Goal: Information Seeking & Learning: Check status

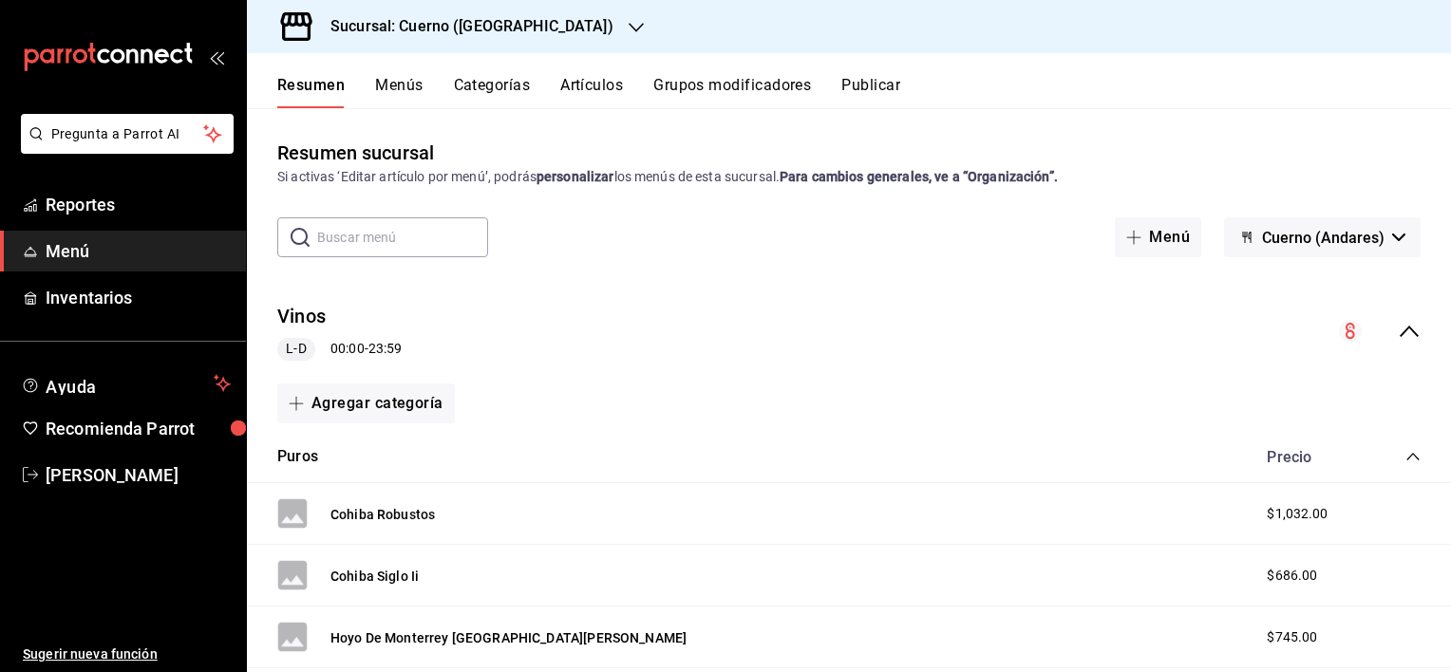
click at [403, 85] on button "Menús" at bounding box center [398, 92] width 47 height 32
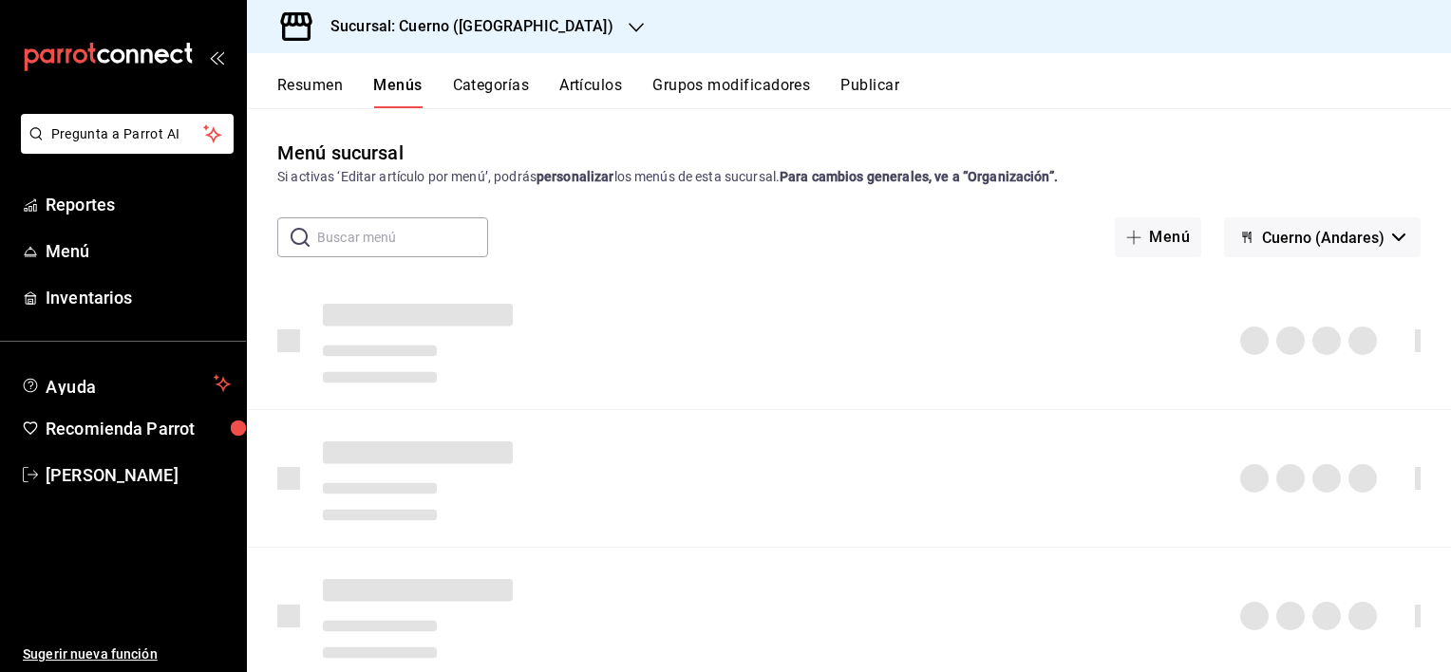
click at [326, 95] on button "Resumen" at bounding box center [310, 92] width 66 height 32
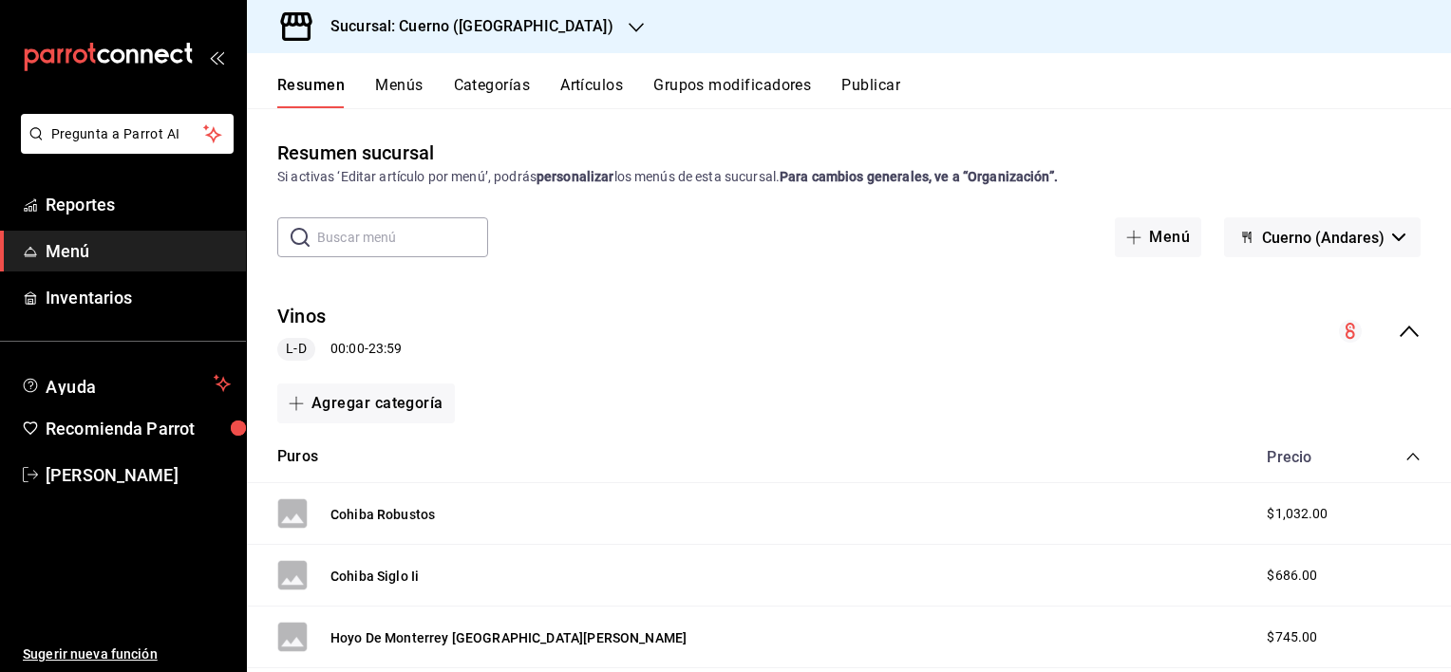
click at [122, 256] on span "Menú" at bounding box center [138, 251] width 185 height 26
click at [138, 224] on link "Reportes" at bounding box center [123, 204] width 246 height 41
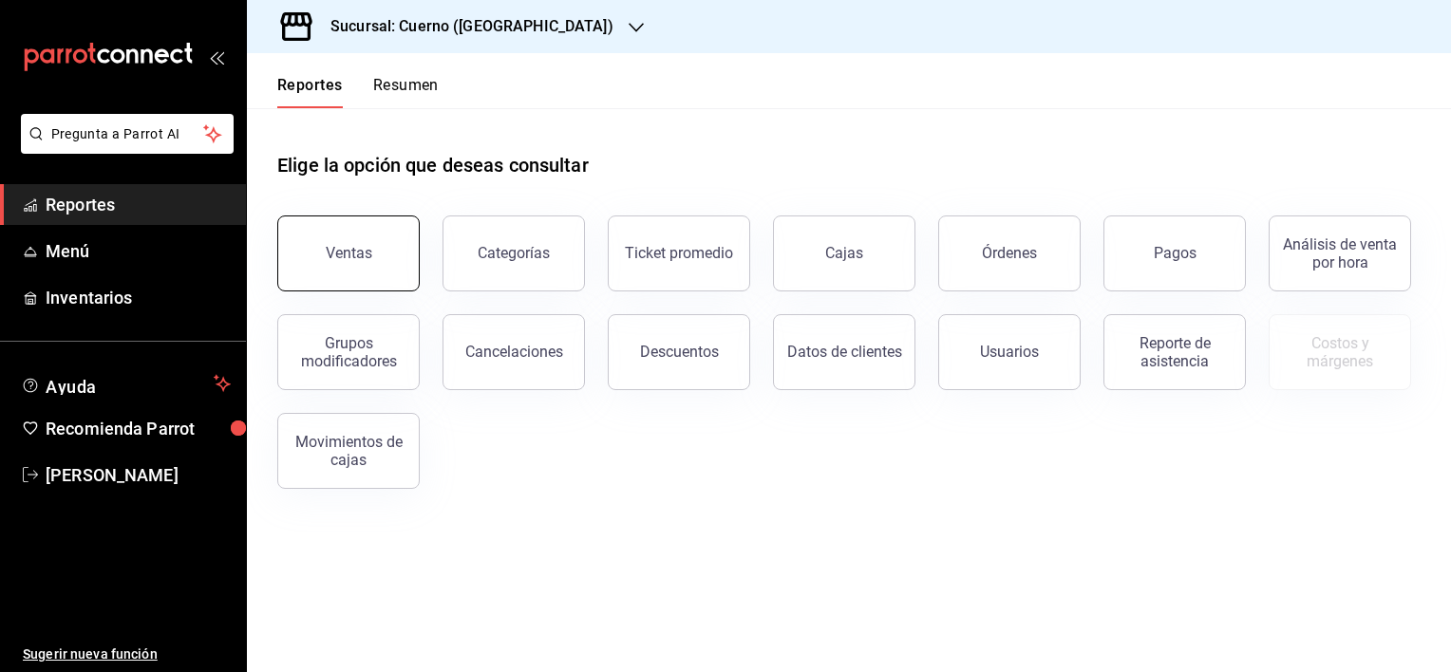
click at [353, 254] on div "Ventas" at bounding box center [349, 253] width 47 height 18
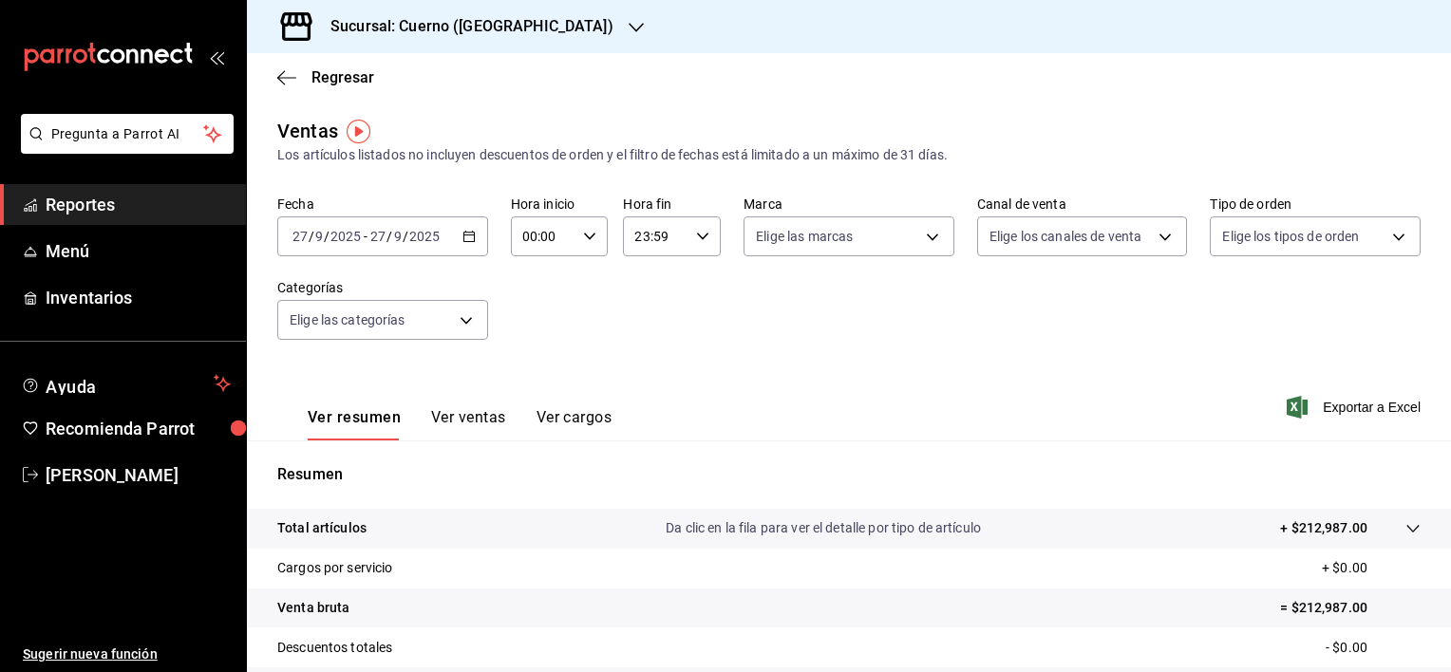
click at [467, 236] on \(Stroke\) "button" at bounding box center [468, 235] width 10 height 1
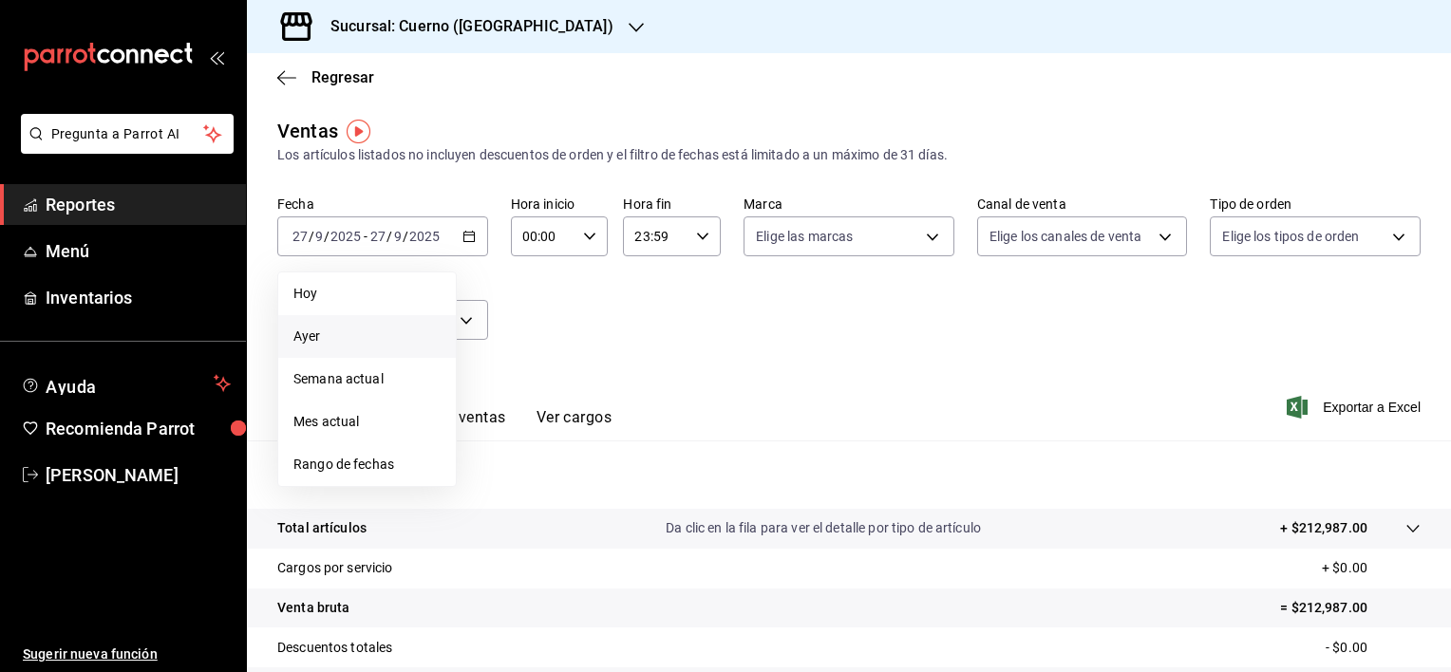
click at [338, 339] on span "Ayer" at bounding box center [366, 337] width 147 height 20
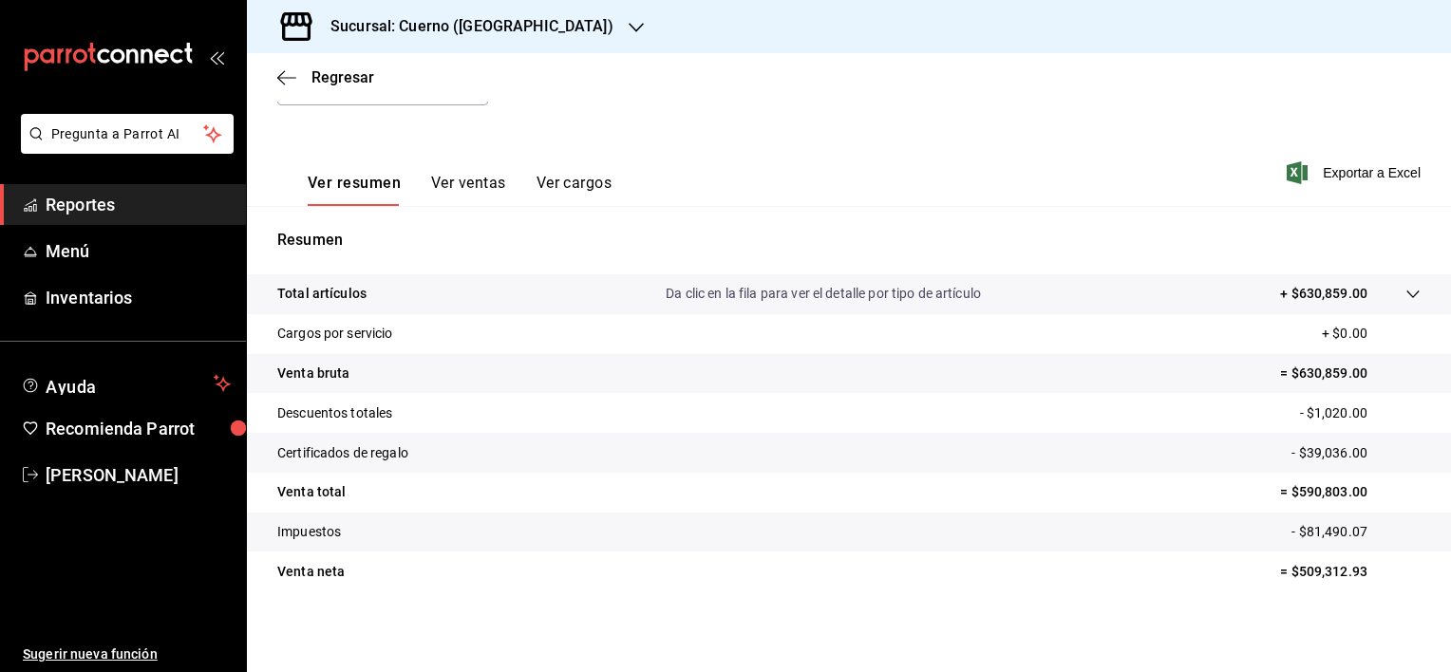
scroll to position [237, 0]
click at [1315, 459] on p "- $39,036.00" at bounding box center [1356, 451] width 129 height 20
click at [487, 180] on button "Ver ventas" at bounding box center [468, 187] width 75 height 32
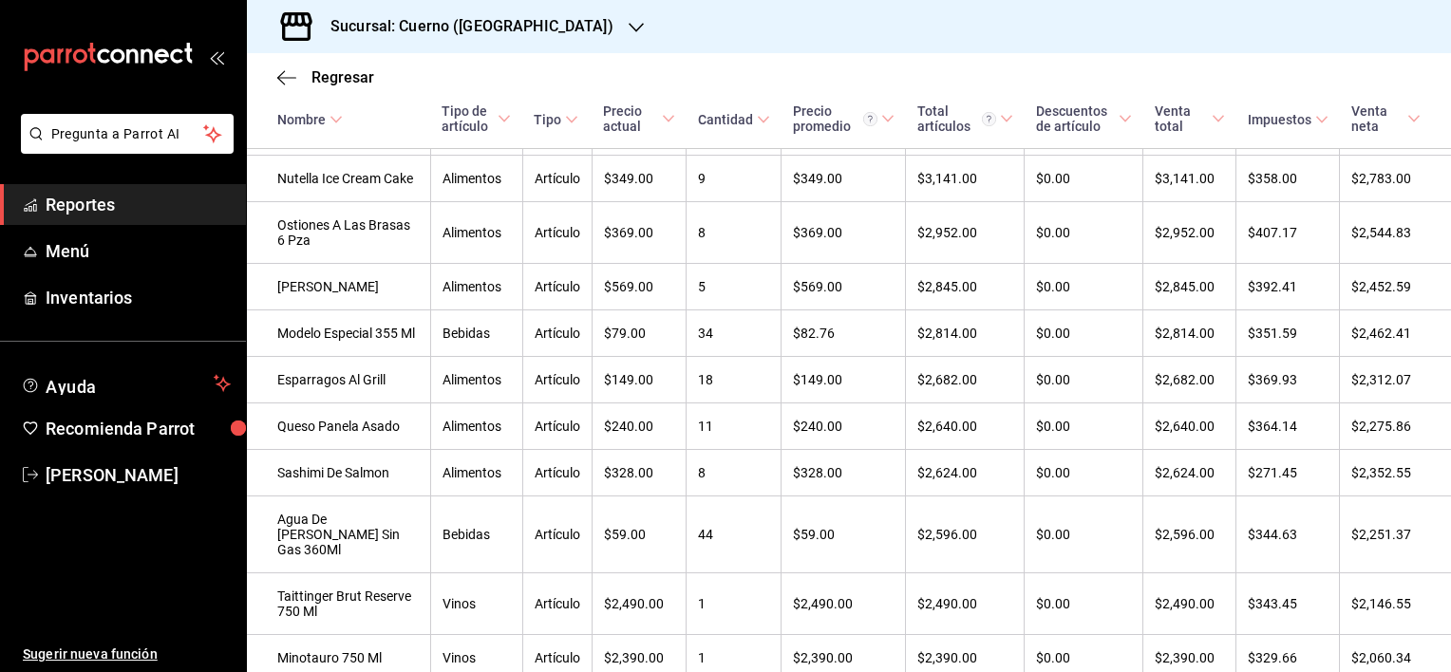
scroll to position [62, 0]
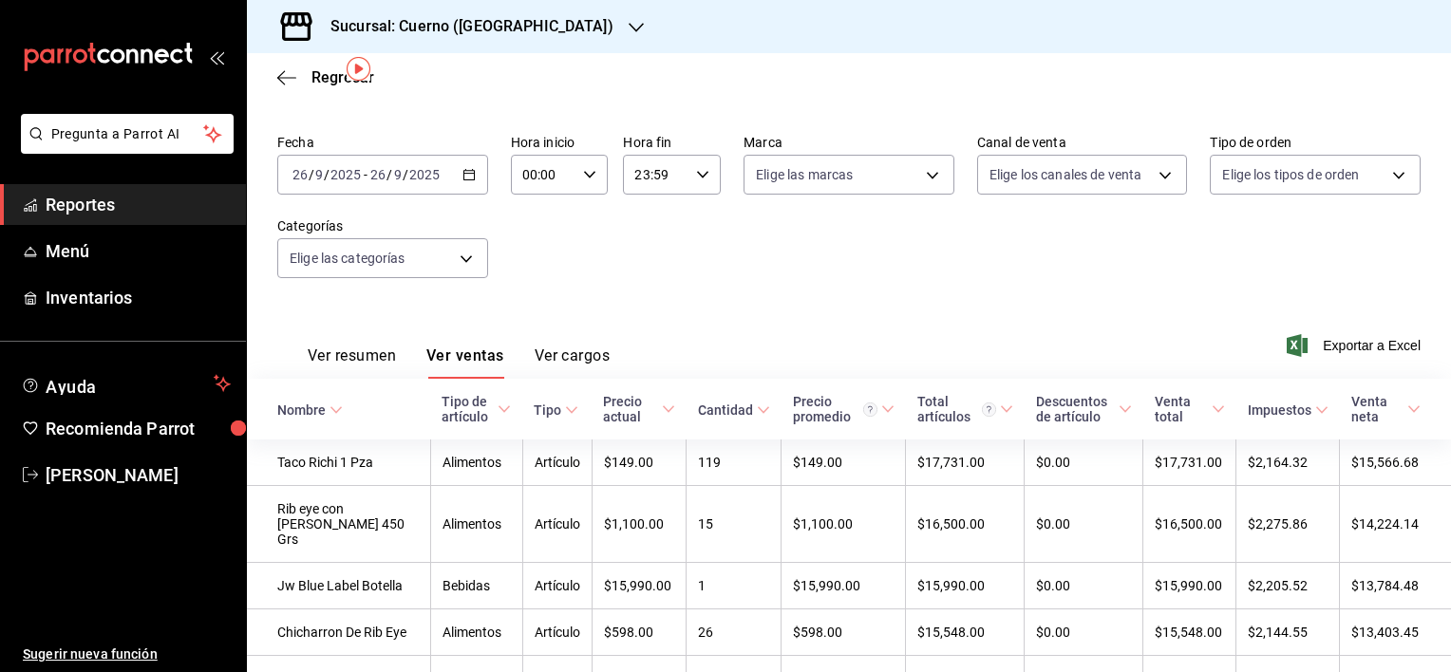
click at [467, 176] on icon "button" at bounding box center [469, 174] width 13 height 13
click at [470, 176] on icon "button" at bounding box center [469, 174] width 13 height 13
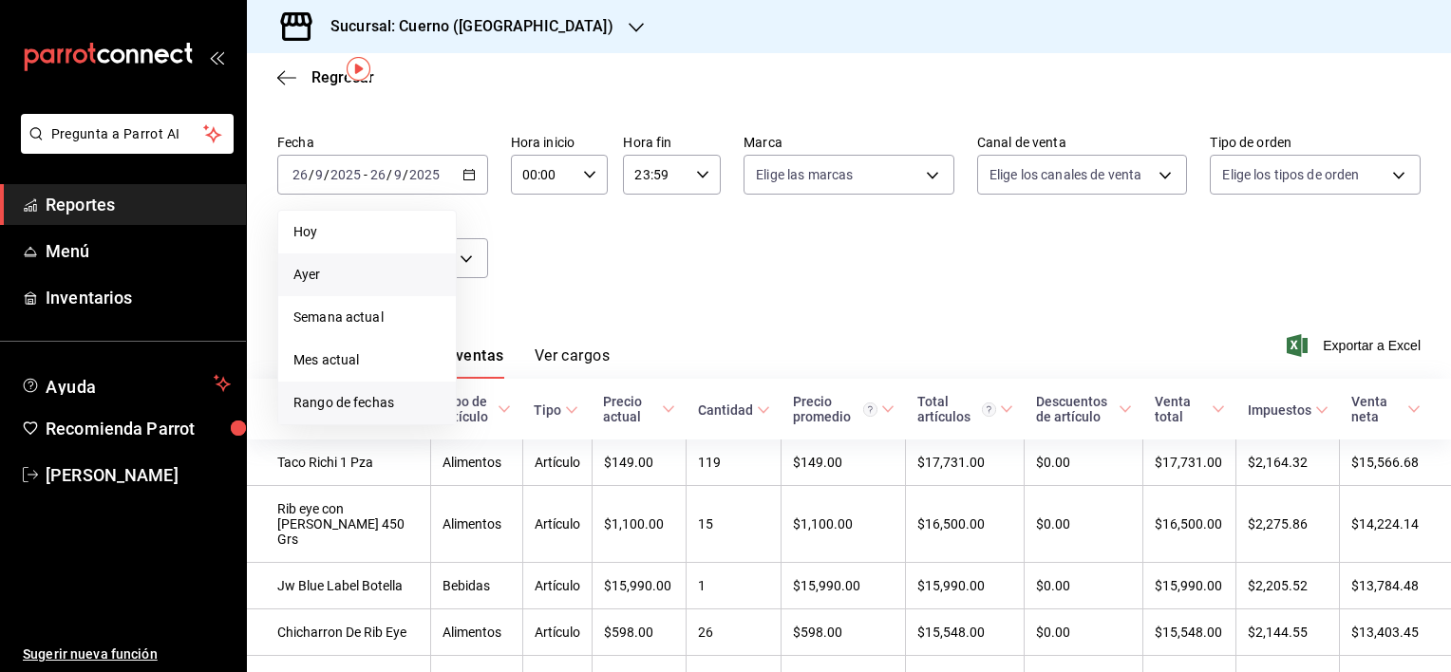
click at [382, 397] on span "Rango de fechas" at bounding box center [366, 403] width 147 height 20
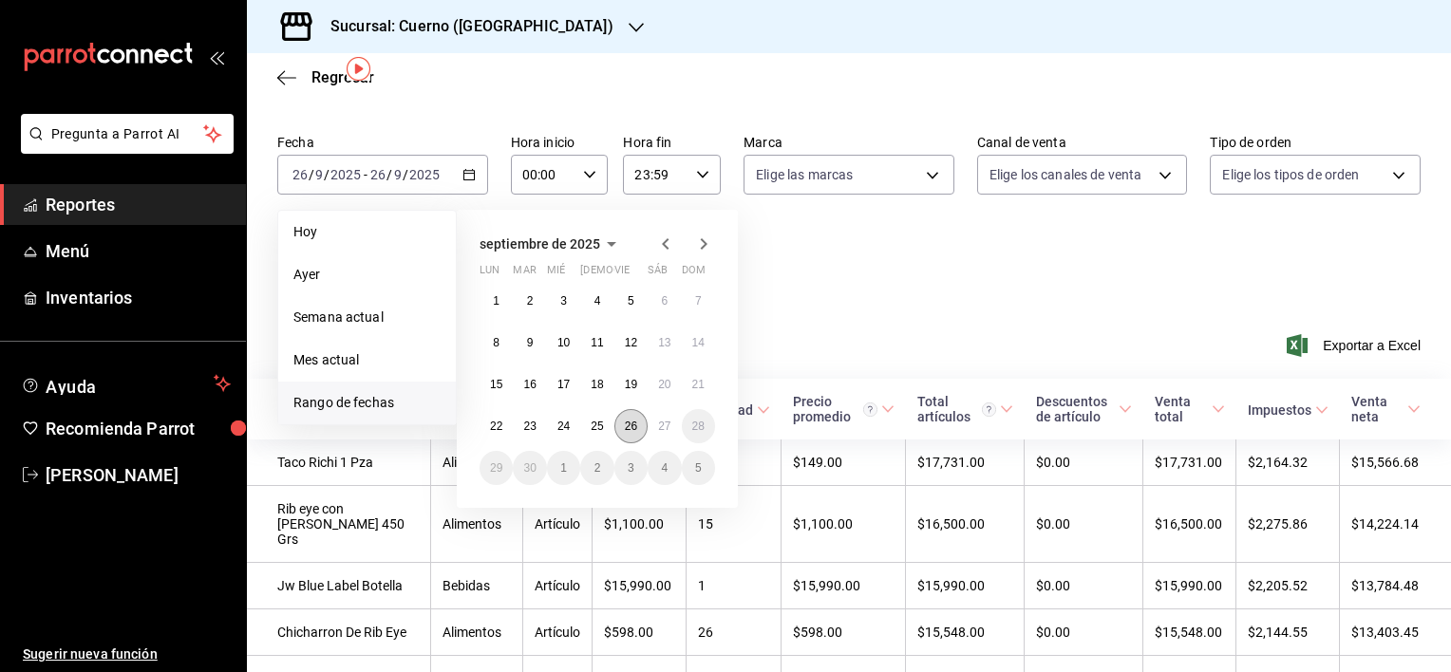
click at [631, 426] on abbr "26" at bounding box center [631, 426] width 12 height 13
click at [654, 425] on button "27" at bounding box center [664, 426] width 33 height 34
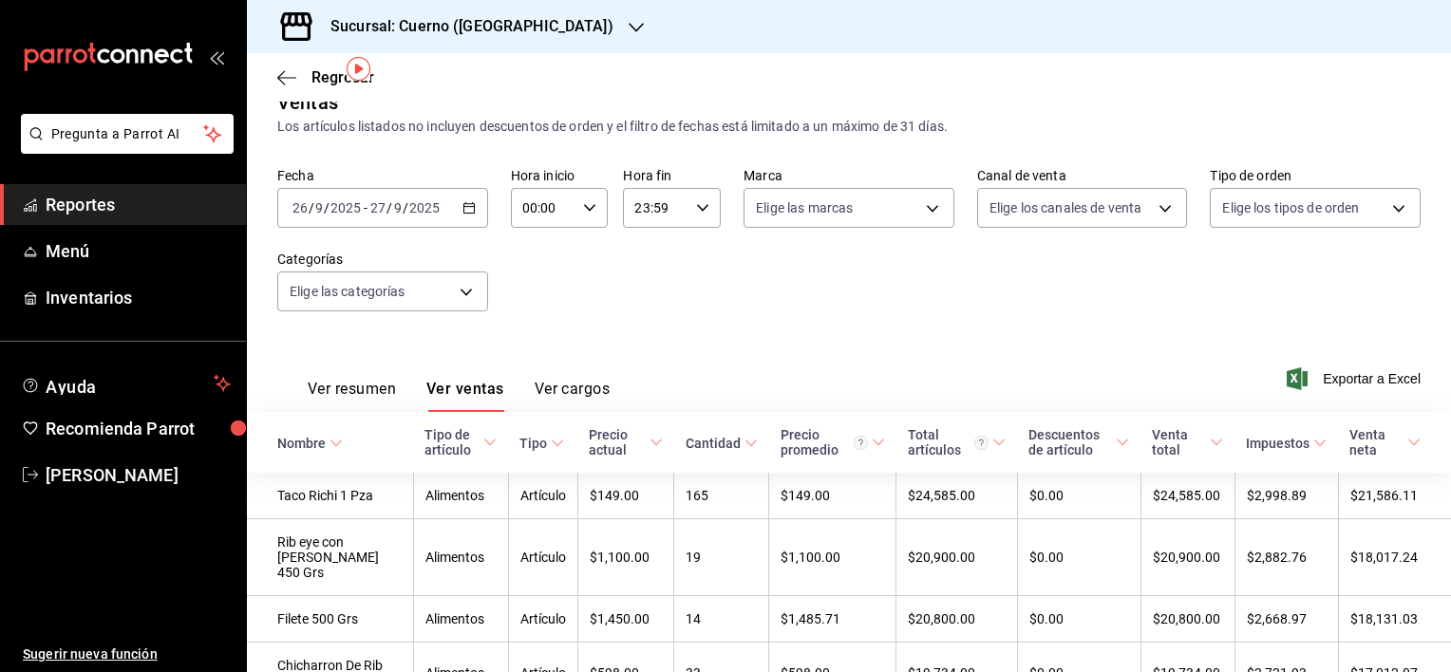
scroll to position [62, 0]
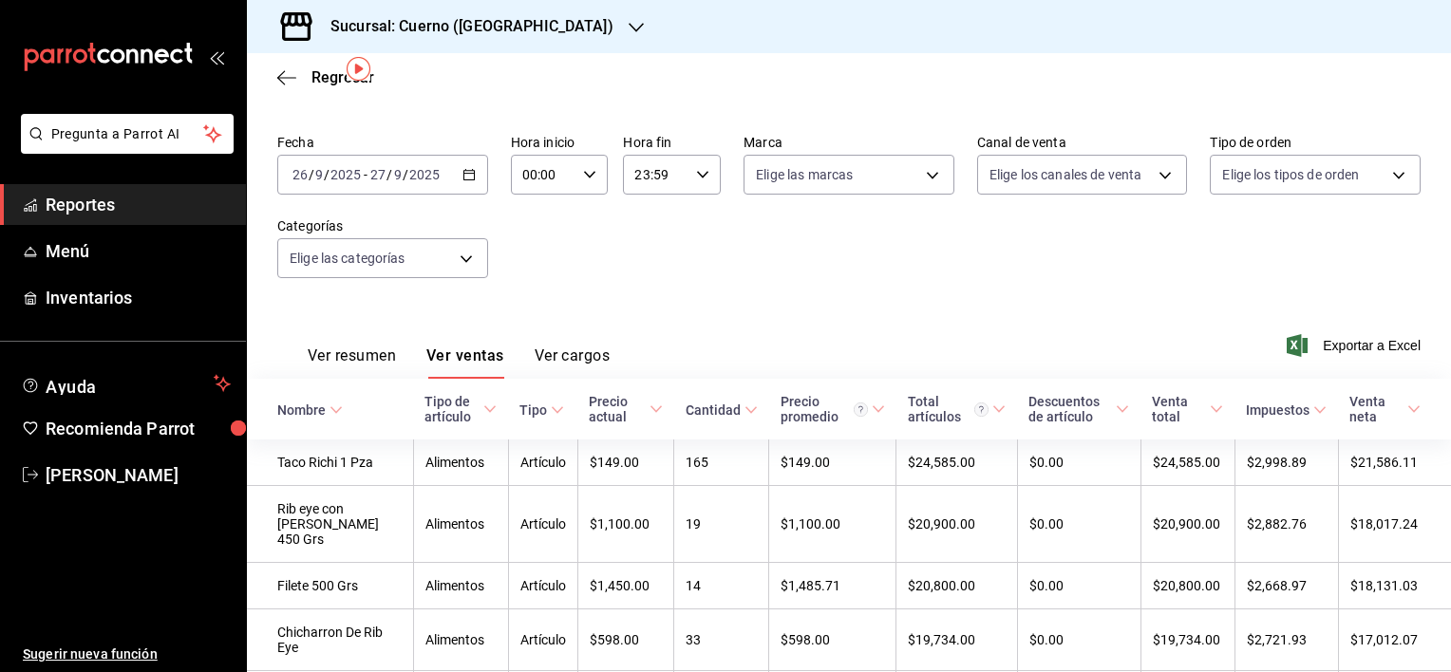
click at [596, 172] on div "00:00 Hora inicio" at bounding box center [560, 175] width 98 height 40
click at [529, 174] on div at bounding box center [725, 336] width 1451 height 672
click at [590, 171] on \(Stroke\) "button" at bounding box center [589, 174] width 11 height 7
click at [526, 319] on span "02" at bounding box center [532, 314] width 18 height 15
type input "02:00"
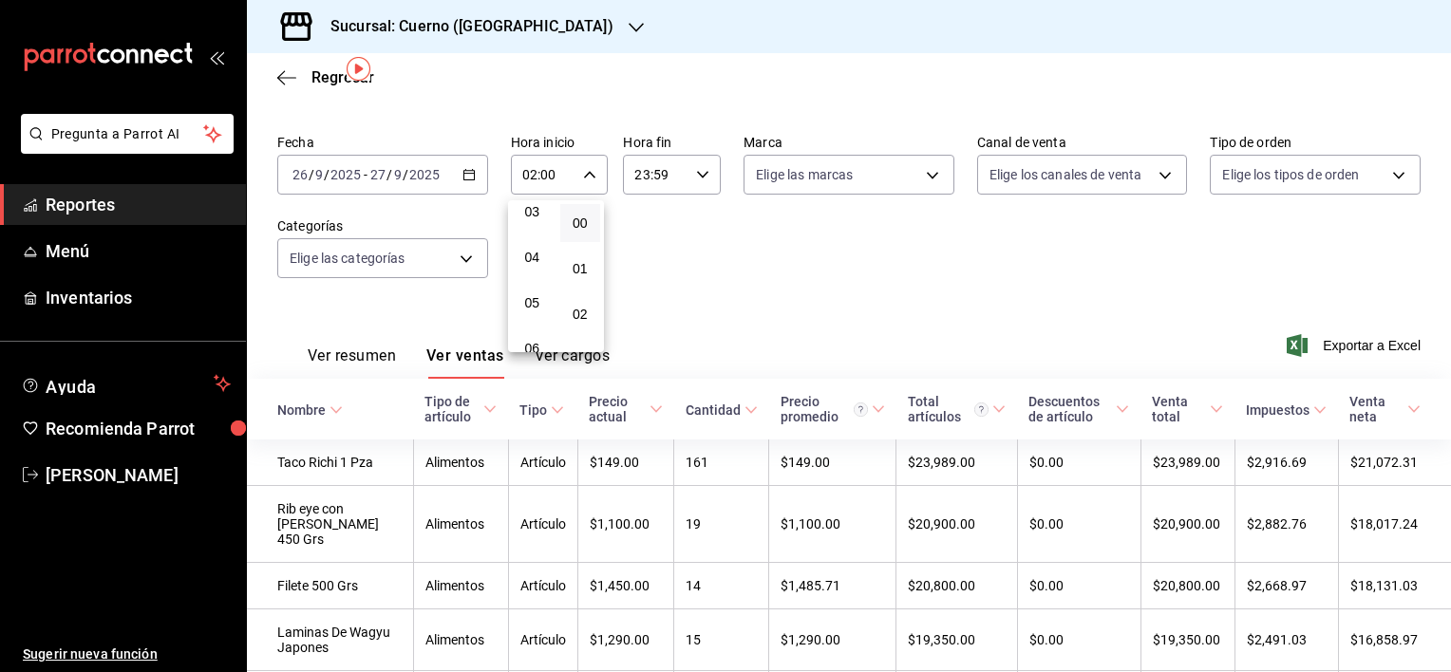
scroll to position [152, 0]
click at [533, 304] on span "05" at bounding box center [532, 299] width 18 height 15
type input "05:00"
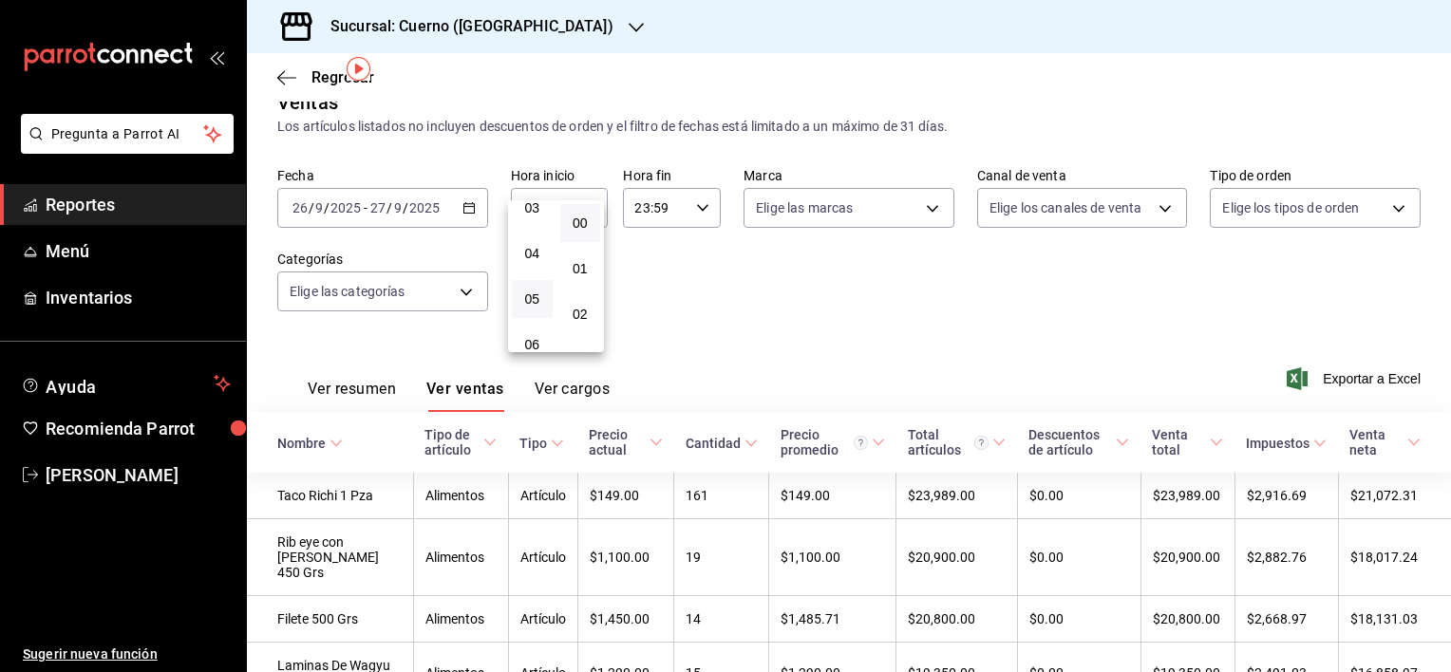
scroll to position [62, 0]
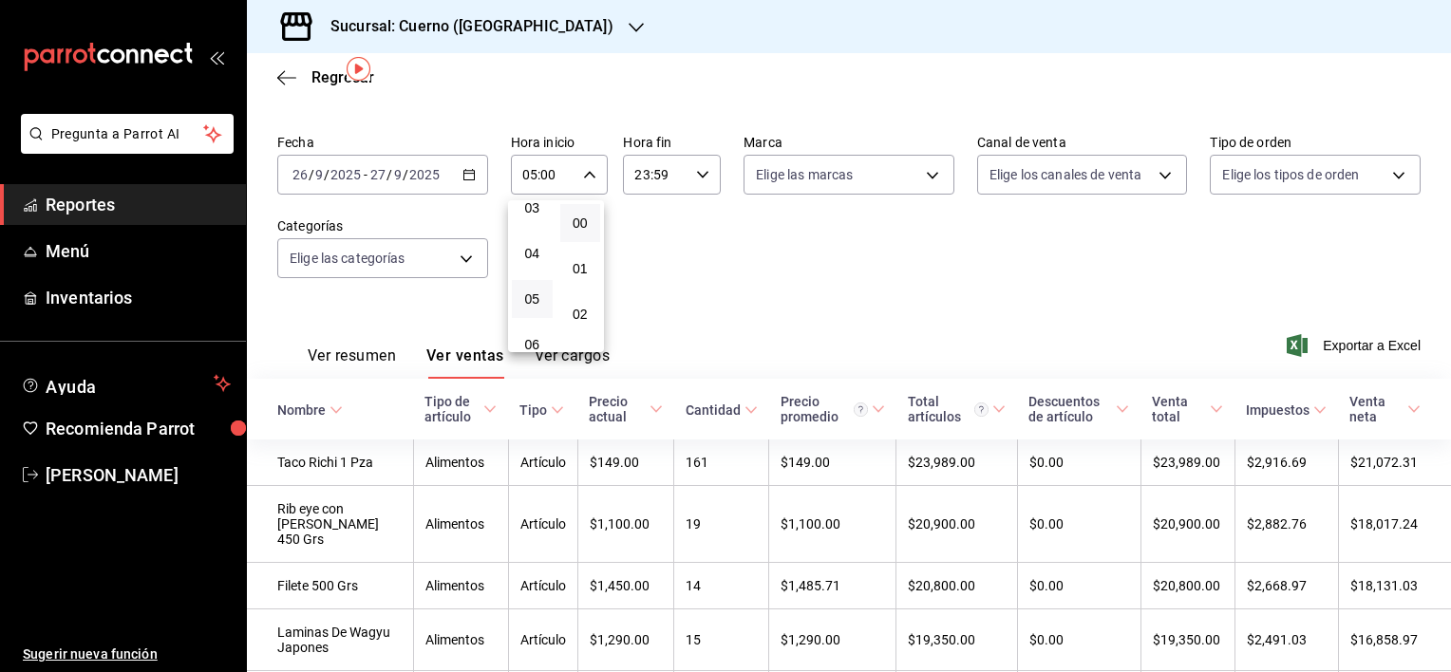
click at [697, 174] on div at bounding box center [725, 336] width 1451 height 672
click at [697, 174] on icon "button" at bounding box center [702, 174] width 13 height 13
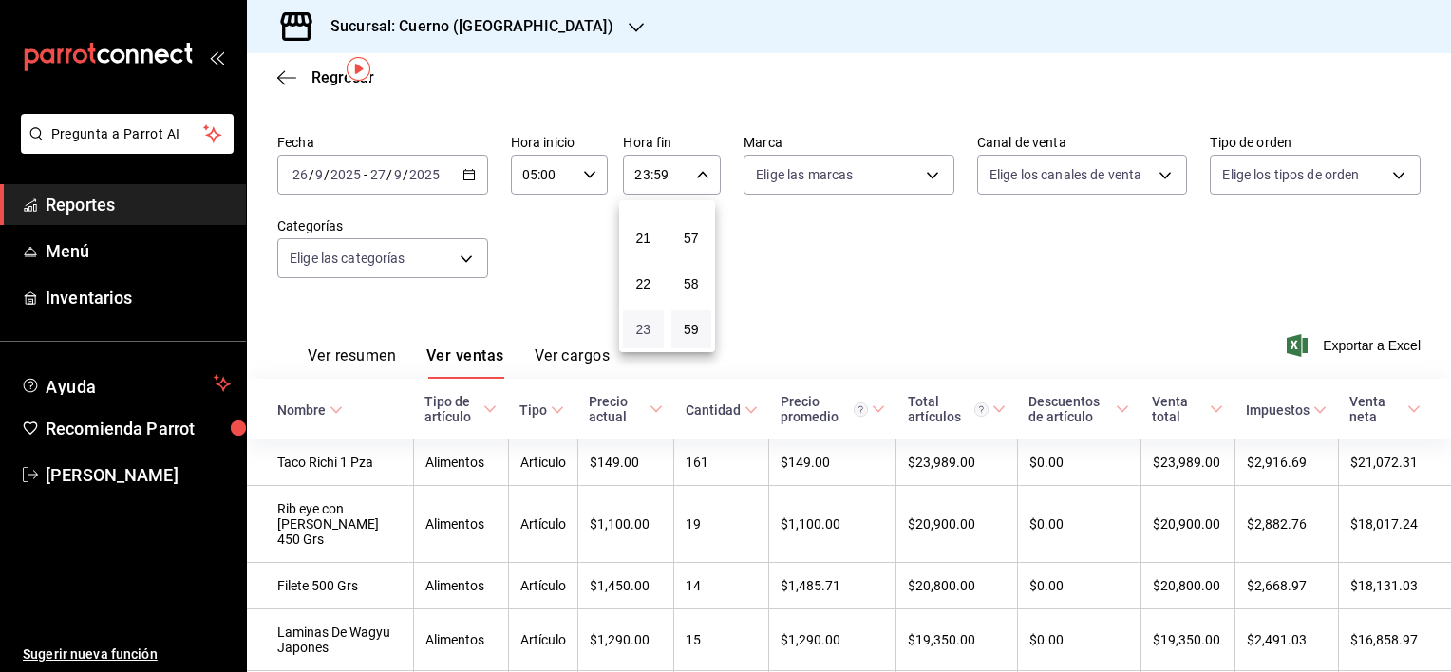
click at [639, 331] on span "23" at bounding box center [643, 329] width 18 height 15
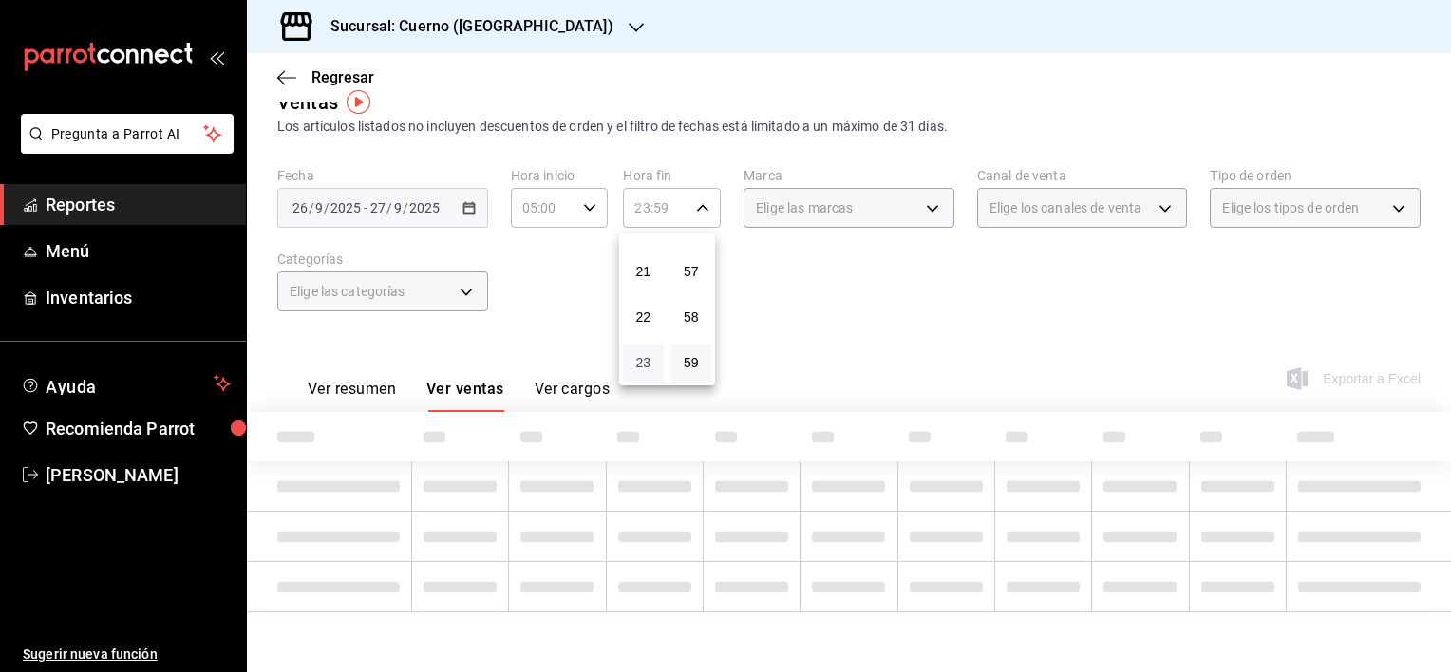
scroll to position [62, 0]
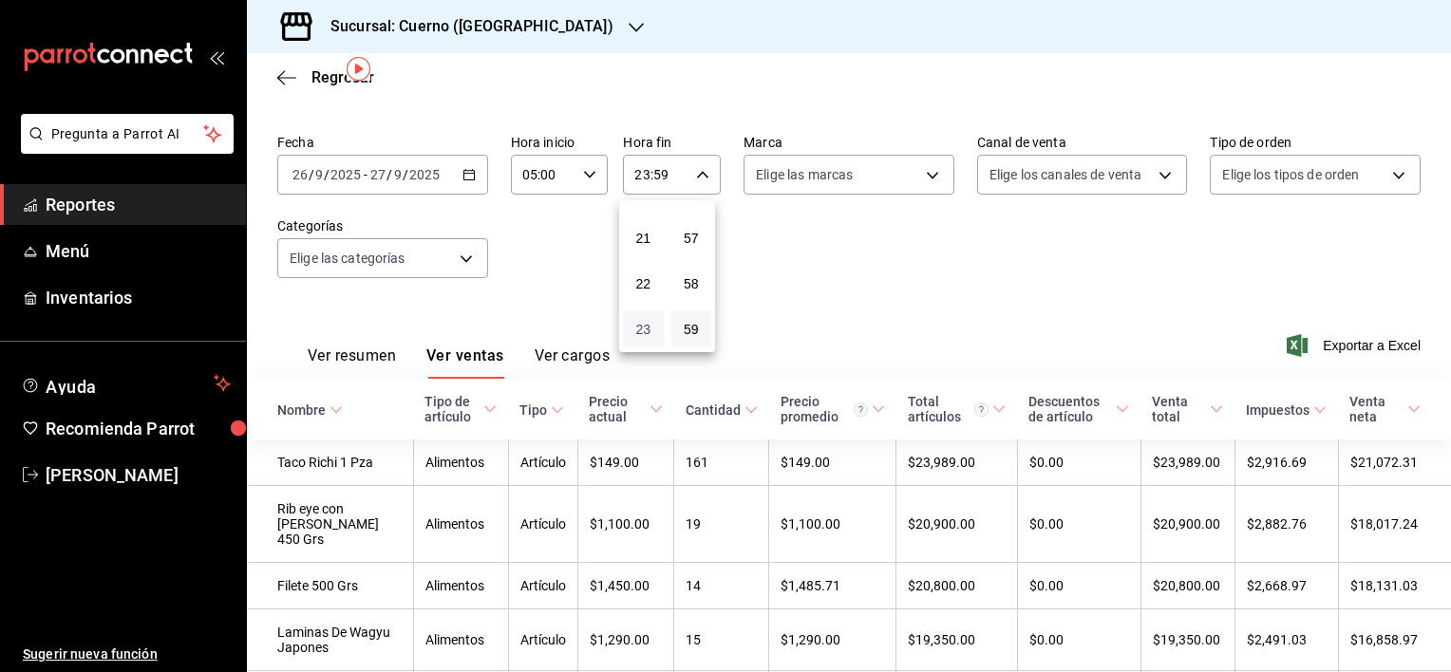
click at [639, 331] on span "23" at bounding box center [643, 329] width 18 height 15
click at [649, 328] on span "23" at bounding box center [643, 329] width 18 height 15
click at [643, 175] on div at bounding box center [725, 336] width 1451 height 672
click at [643, 175] on input "23:59" at bounding box center [656, 175] width 66 height 38
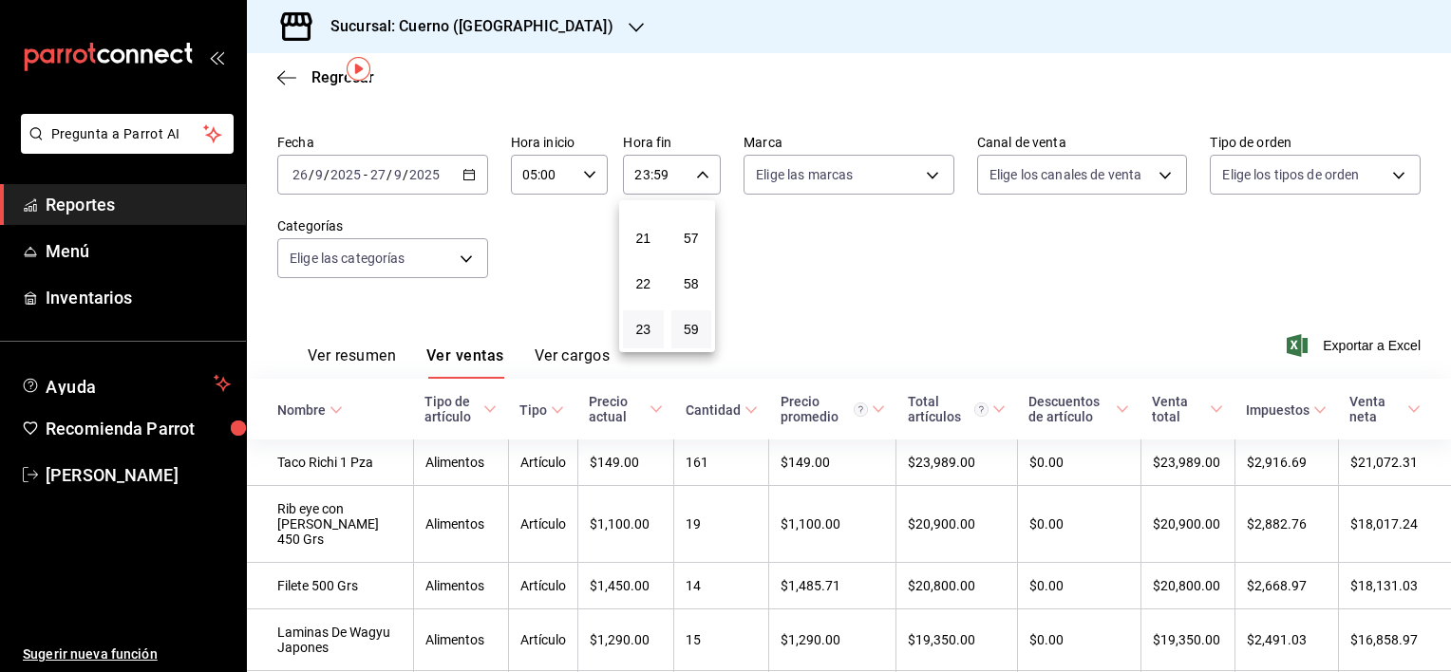
click at [643, 175] on div at bounding box center [725, 336] width 1451 height 672
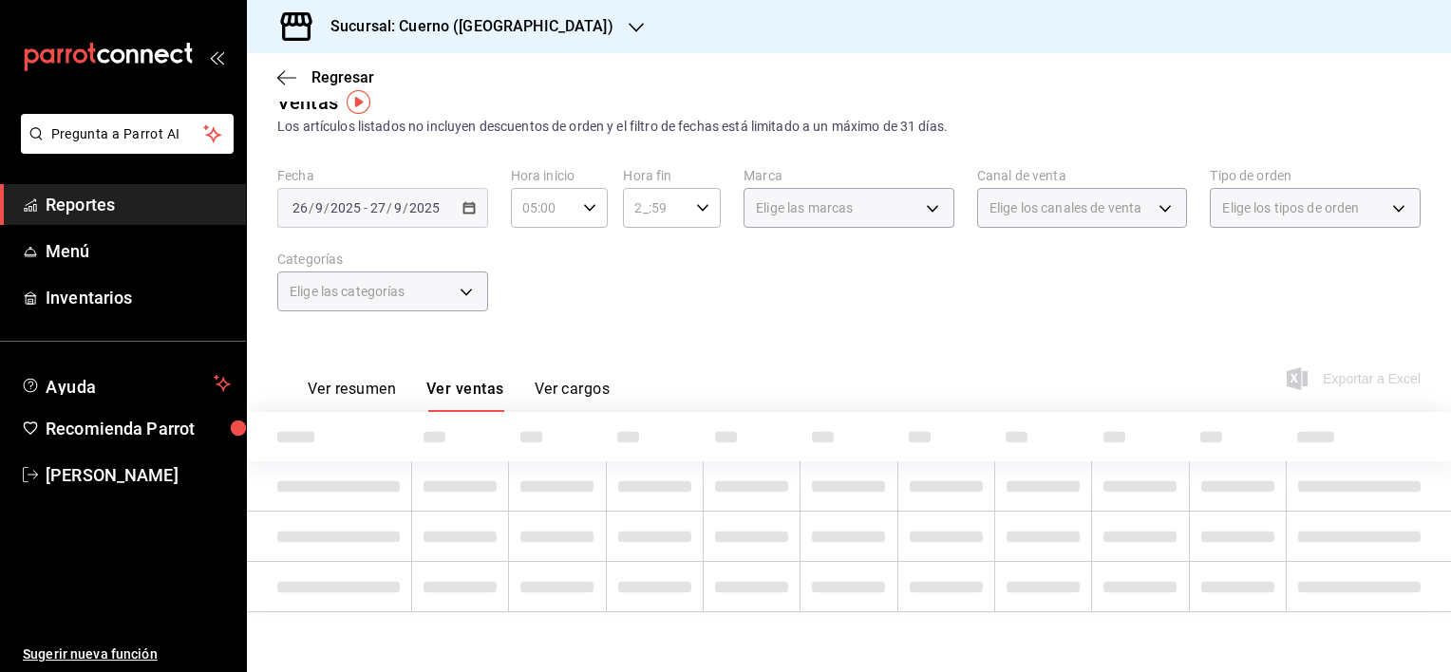
scroll to position [62, 0]
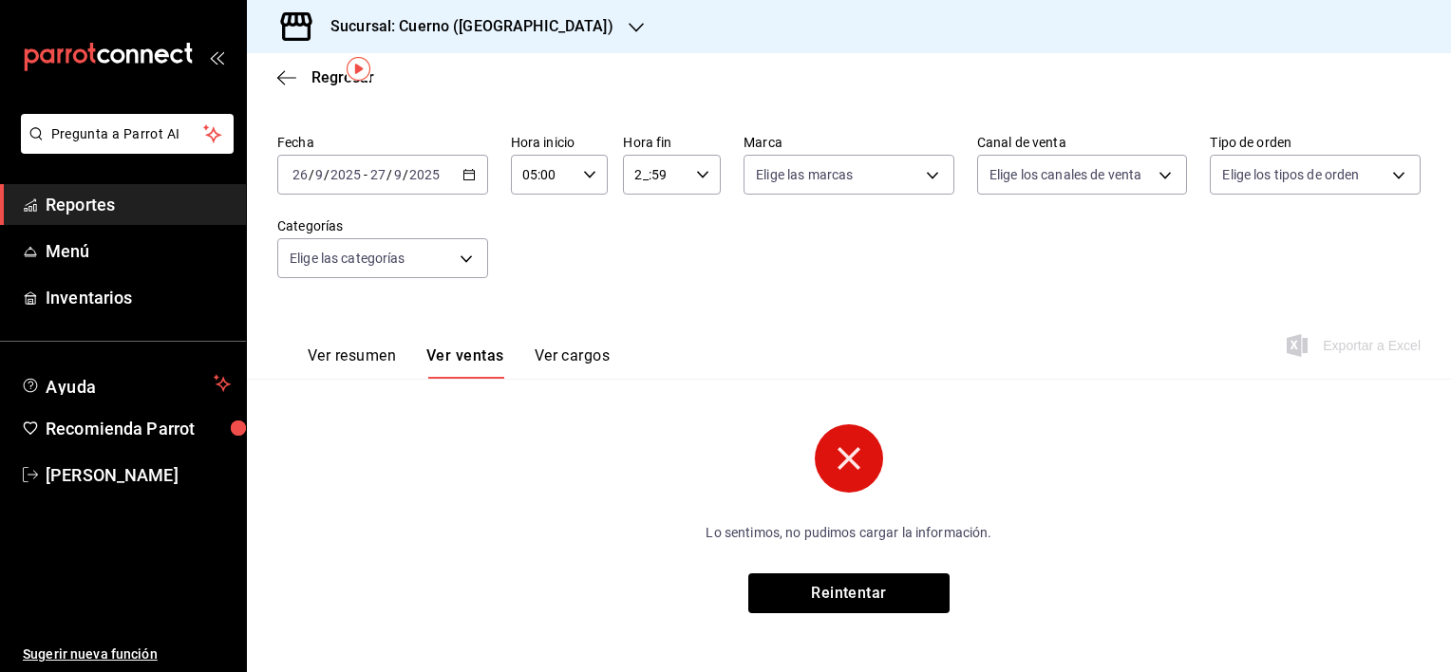
click at [643, 205] on div "Fecha [DATE] [DATE] - [DATE] [DATE] Hora inicio 05:00 Hora inicio Hora fin 2_:5…" at bounding box center [849, 217] width 1144 height 167
click at [640, 182] on input "2_:59" at bounding box center [656, 175] width 66 height 38
click at [646, 319] on span "02" at bounding box center [643, 314] width 18 height 15
type input "02:59"
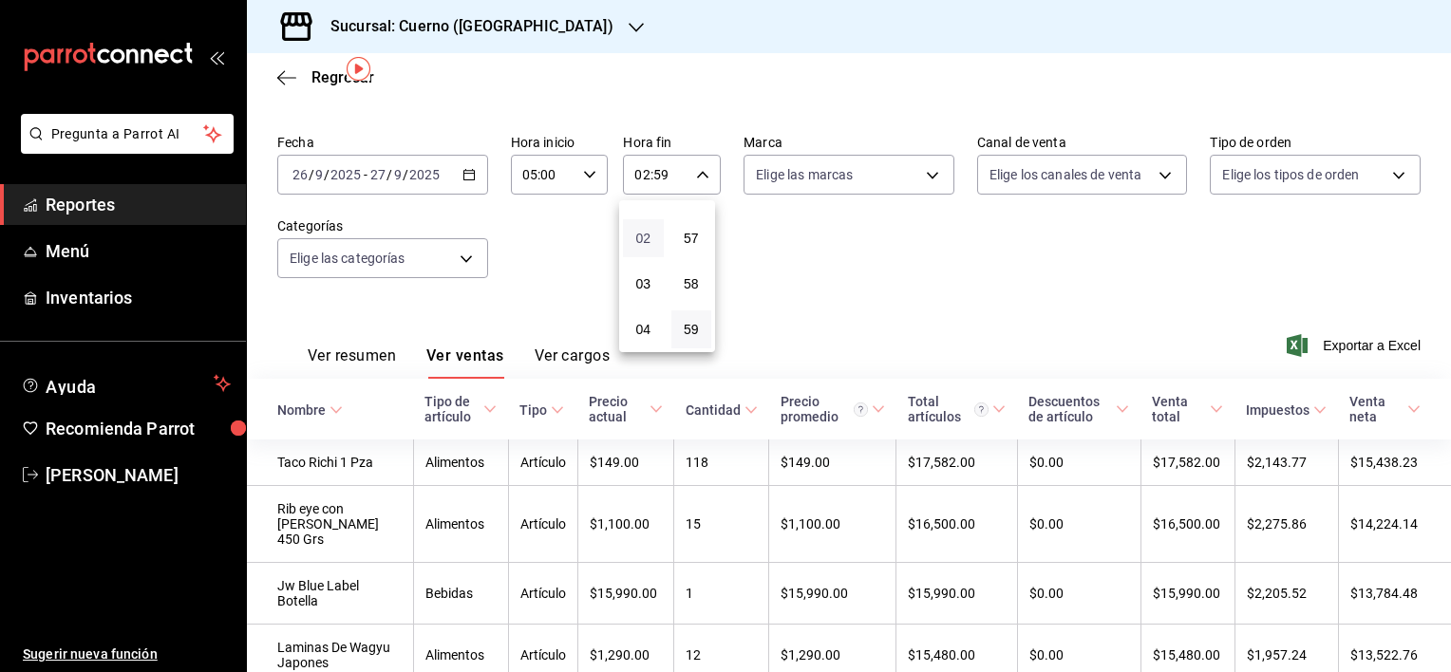
scroll to position [114, 0]
click at [651, 342] on span "05" at bounding box center [643, 337] width 18 height 15
type input "05:59"
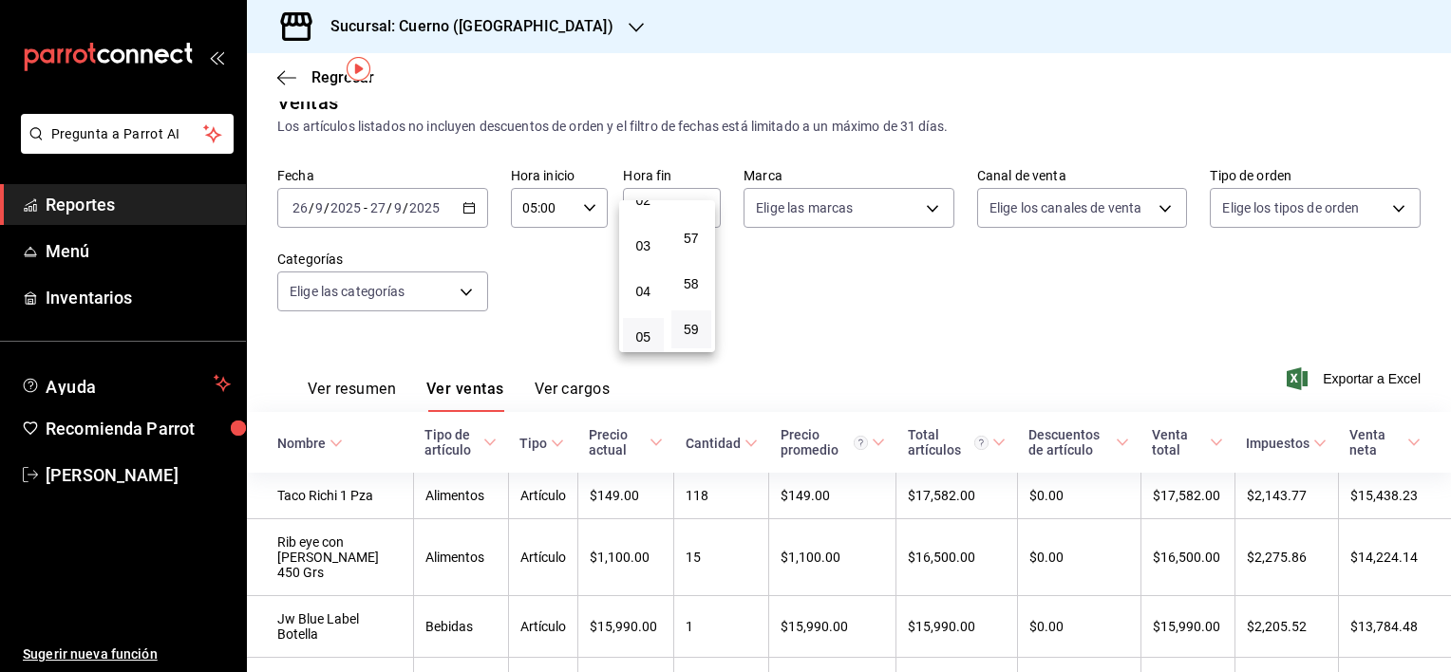
scroll to position [62, 0]
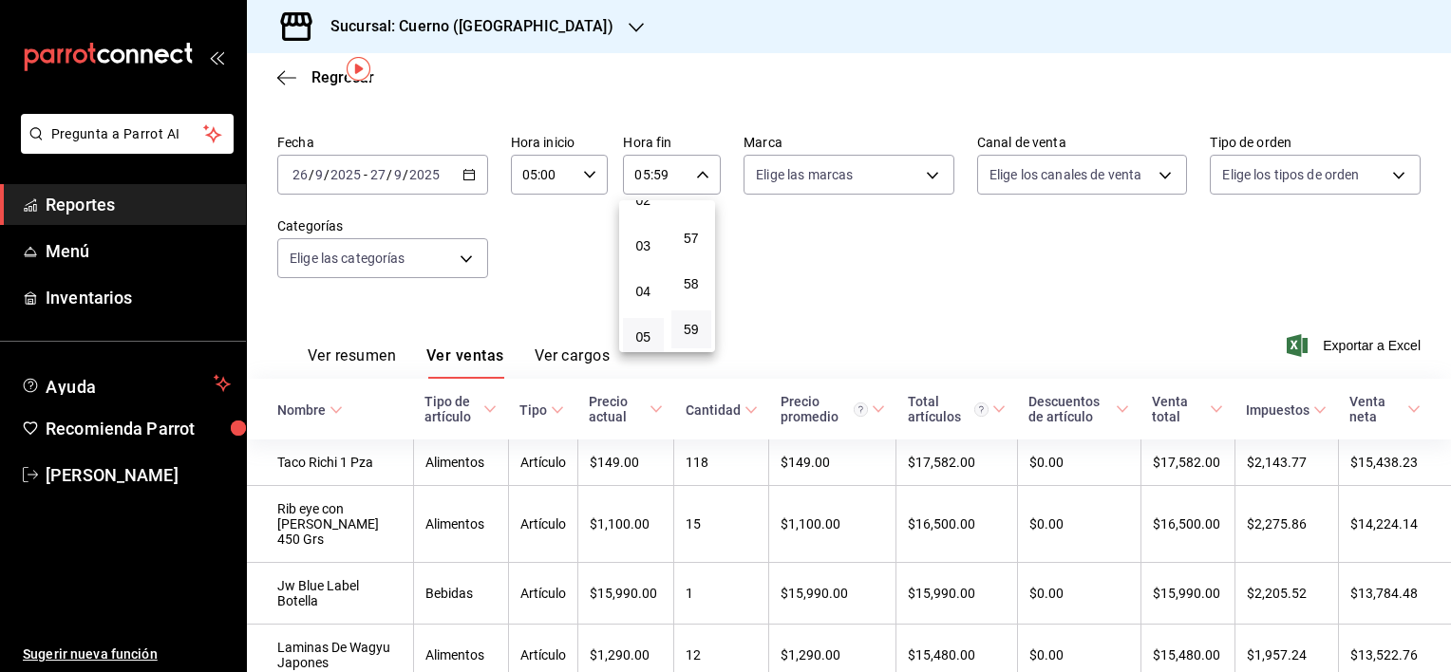
click at [552, 290] on div at bounding box center [725, 336] width 1451 height 672
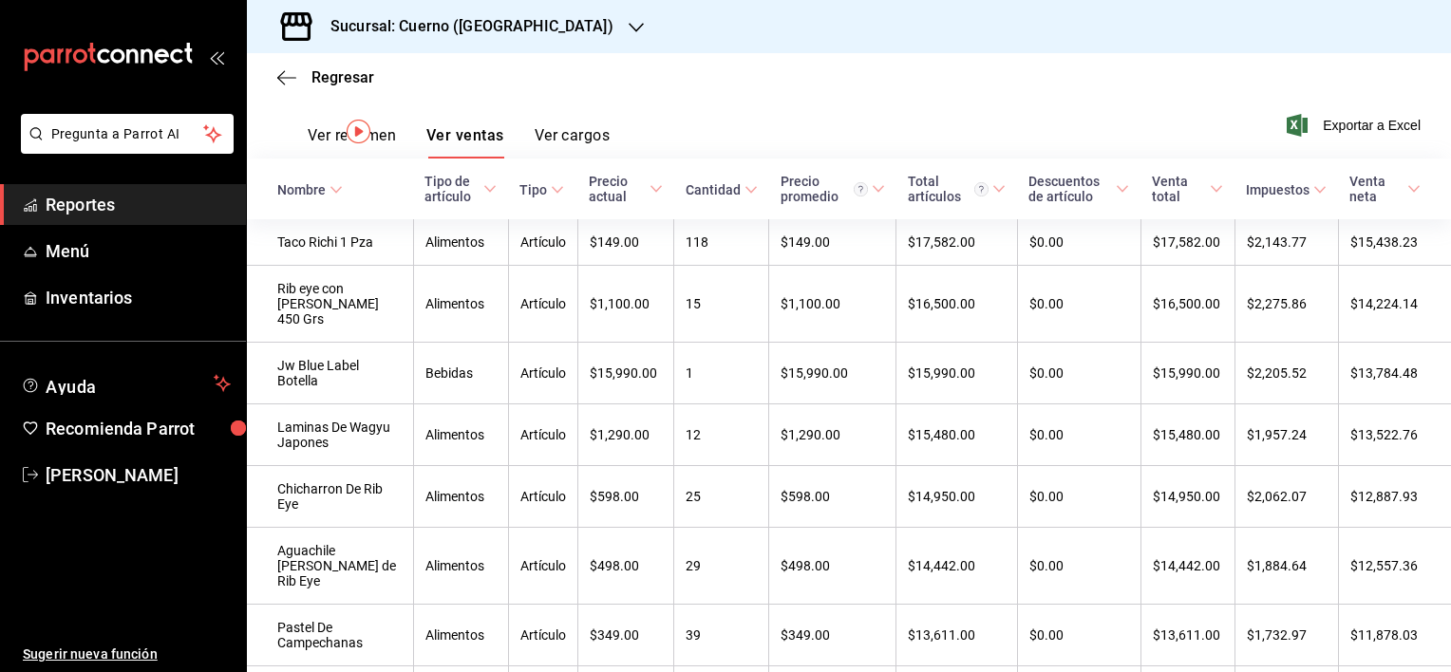
scroll to position [0, 0]
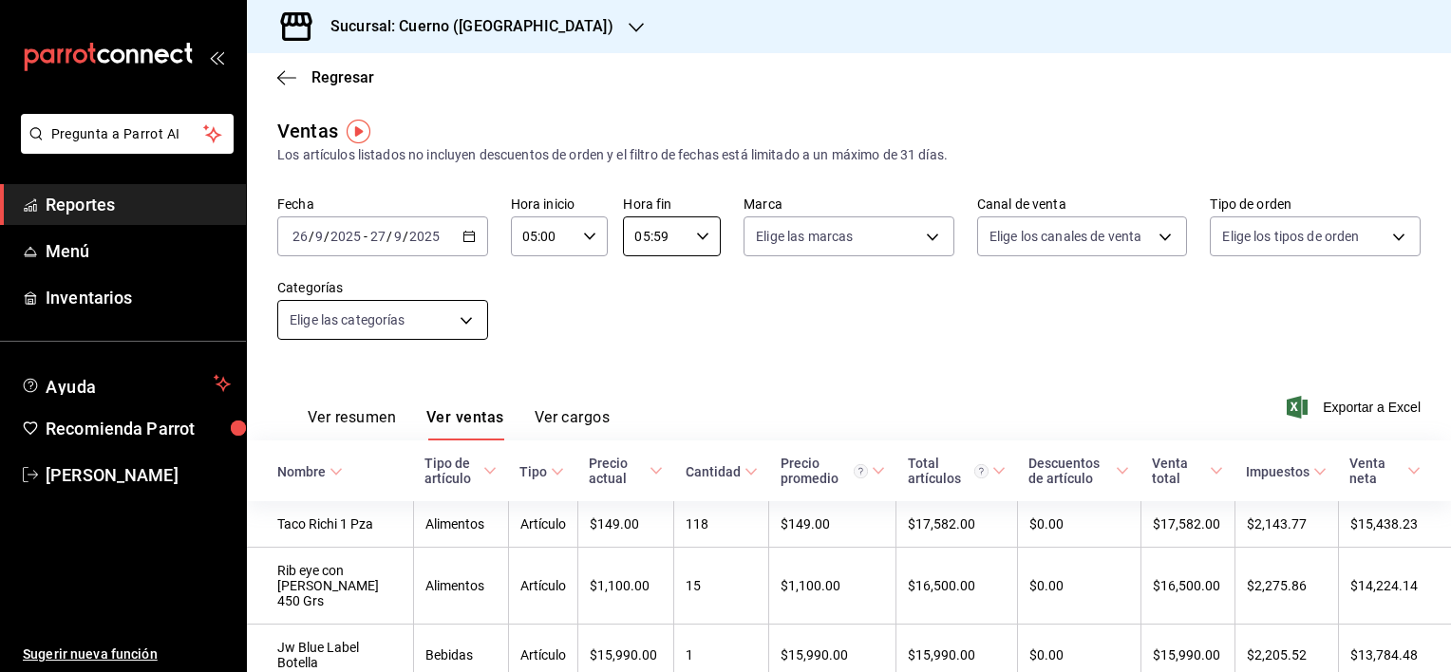
click at [466, 319] on body "Pregunta a Parrot AI Reportes Menú Inventarios Ayuda Recomienda Parrot [PERSON_…" at bounding box center [725, 336] width 1451 height 672
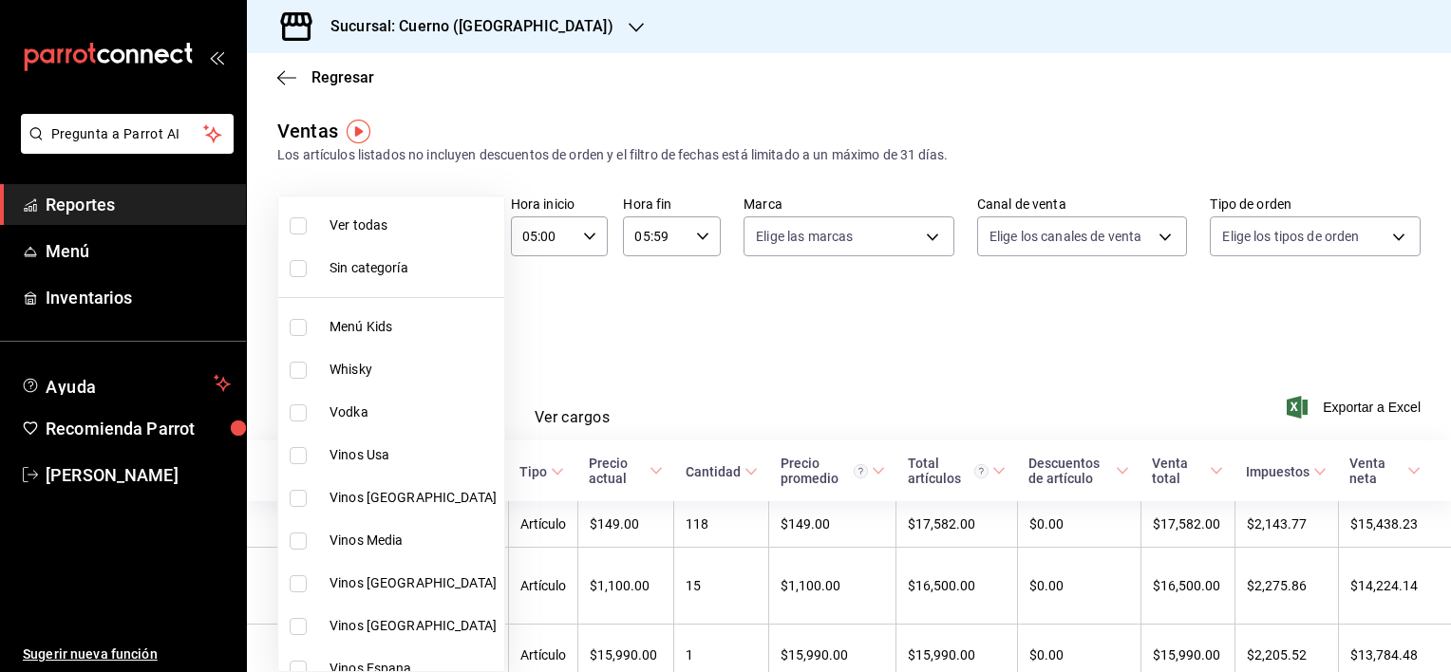
click at [405, 228] on span "Ver todas" at bounding box center [413, 226] width 167 height 20
type input "a99b9eb1-d5e4-4ca6-a53e-4c42022e859a,8d843363-7b8b-4002-90a0-c01944697fe5,d20f9…"
checkbox input "true"
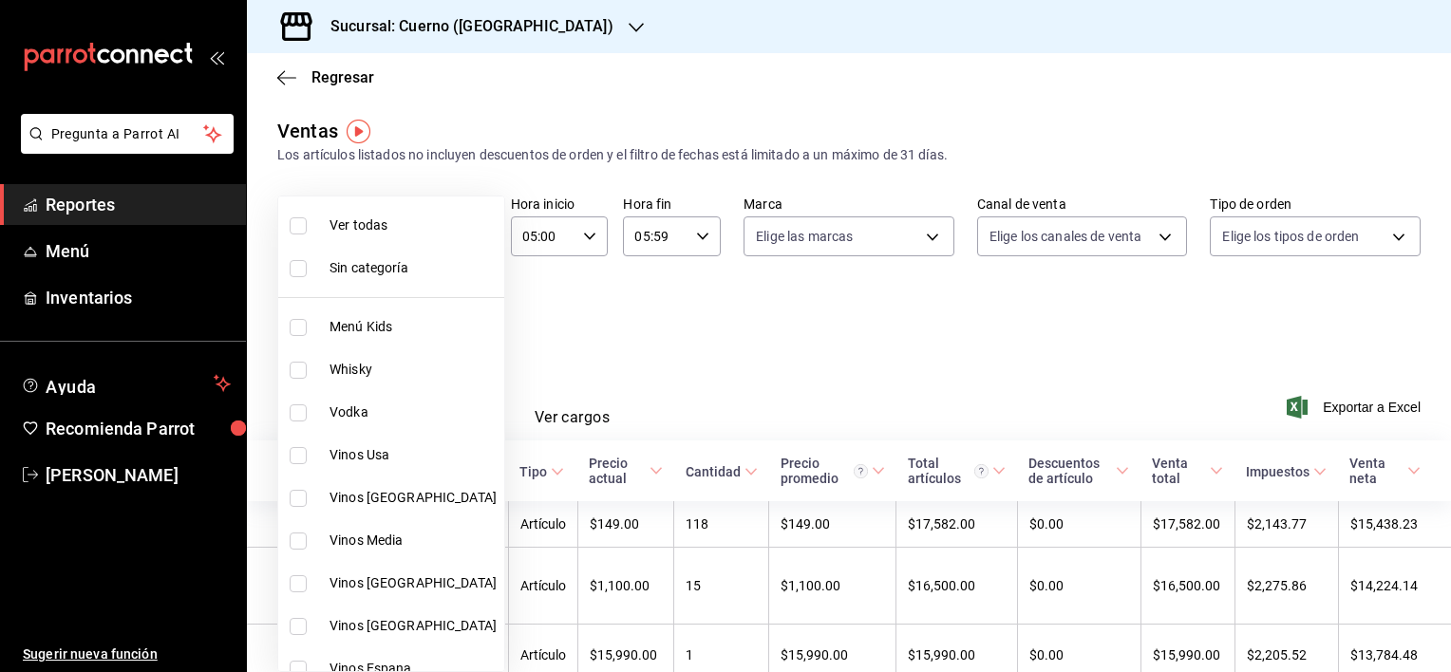
checkbox input "true"
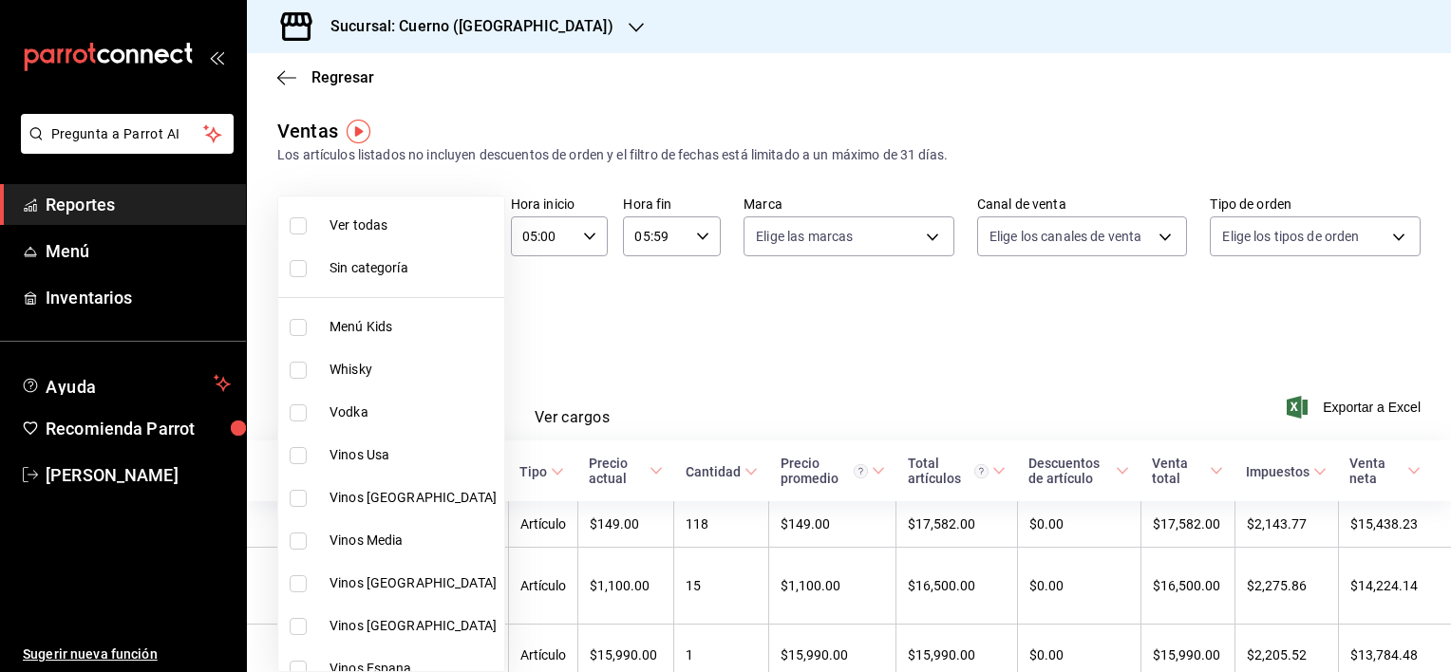
checkbox input "true"
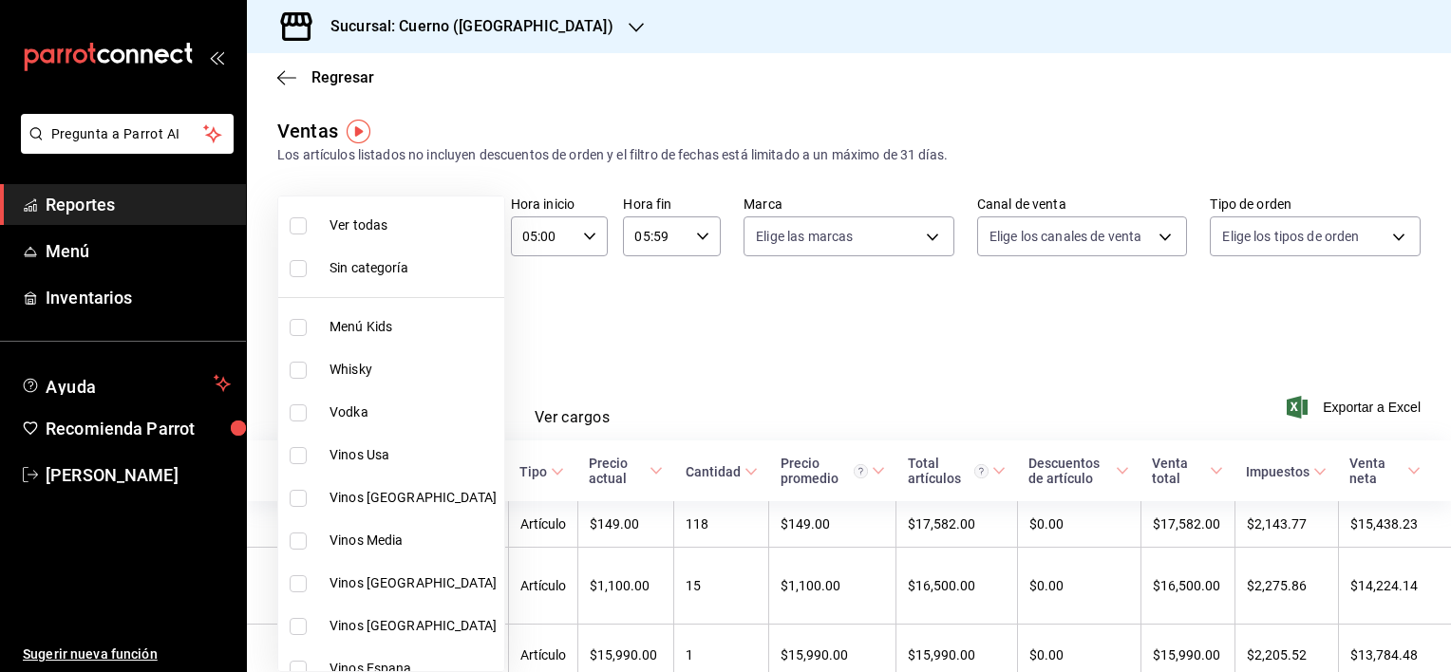
checkbox input "true"
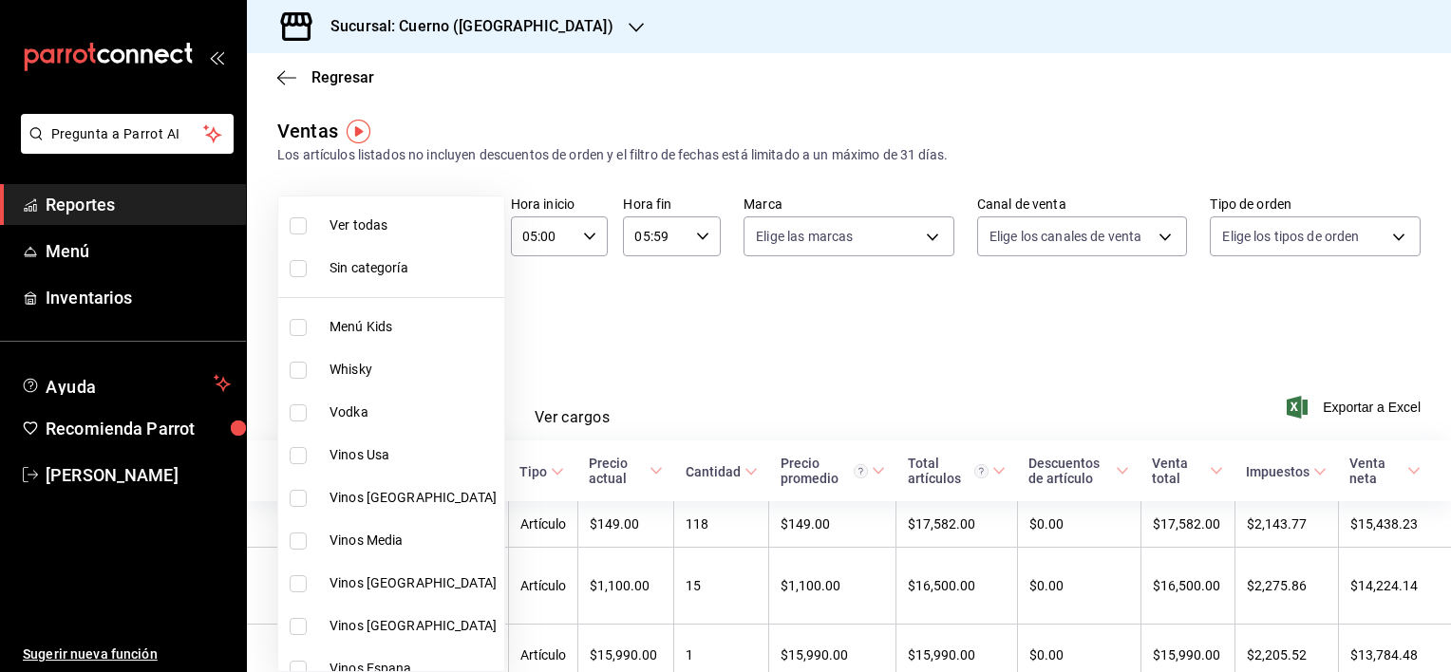
checkbox input "true"
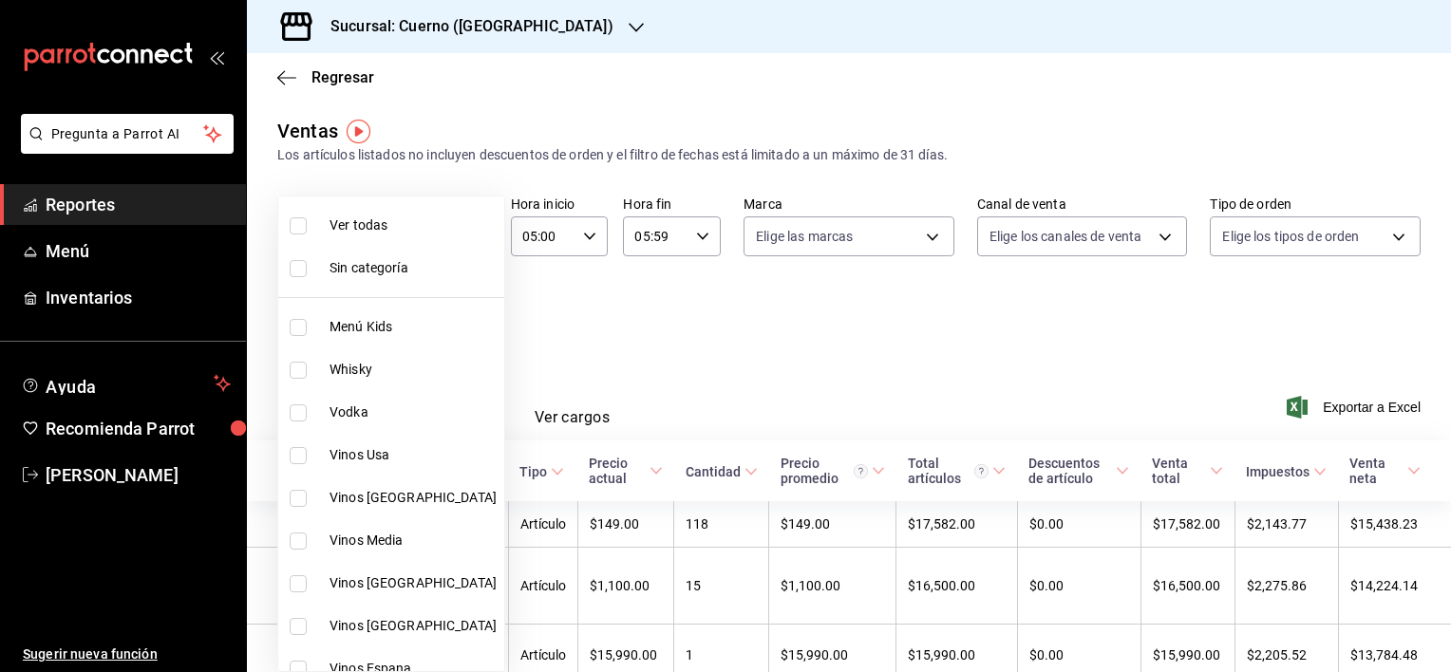
checkbox input "true"
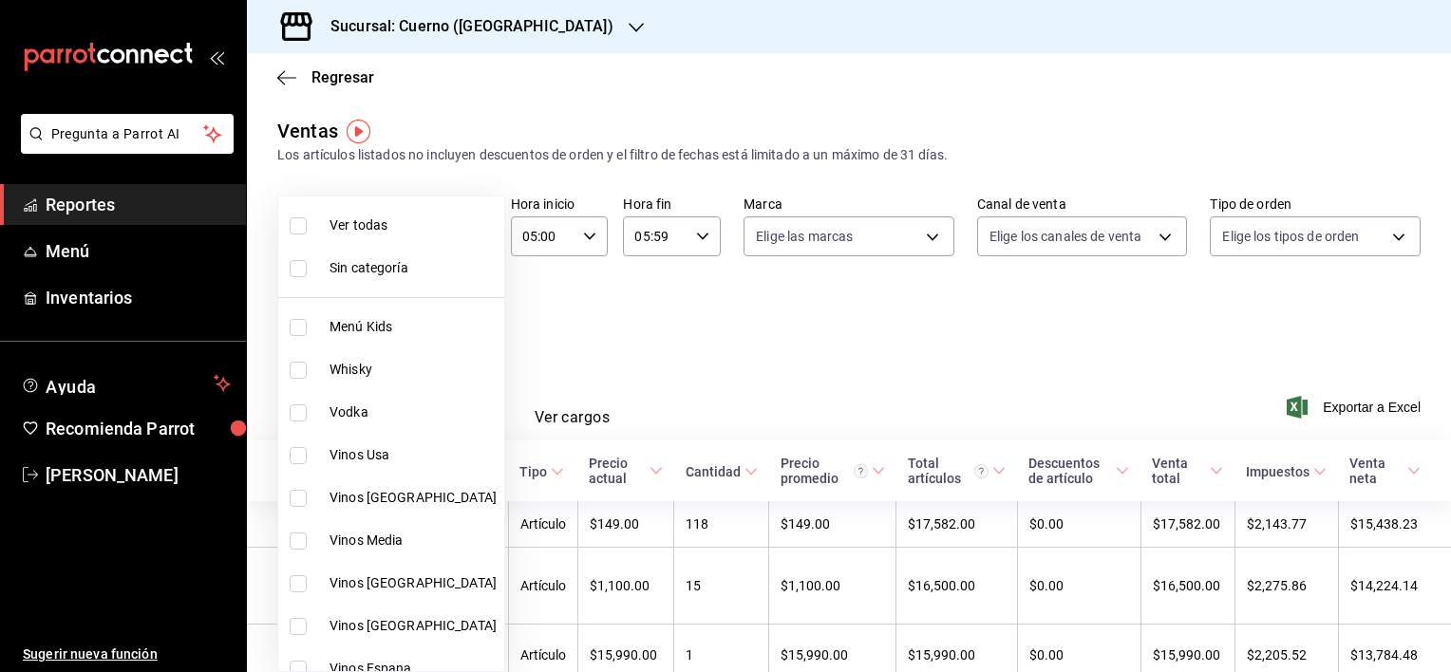
checkbox input "true"
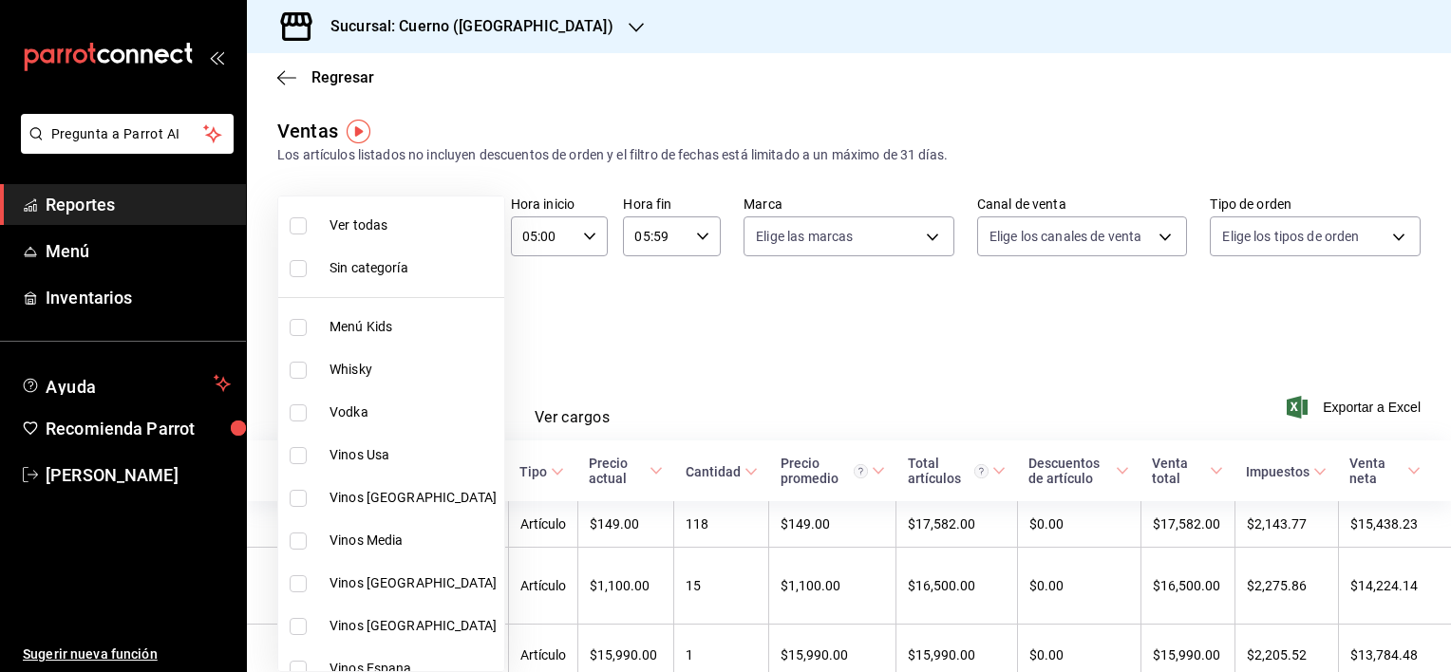
checkbox input "true"
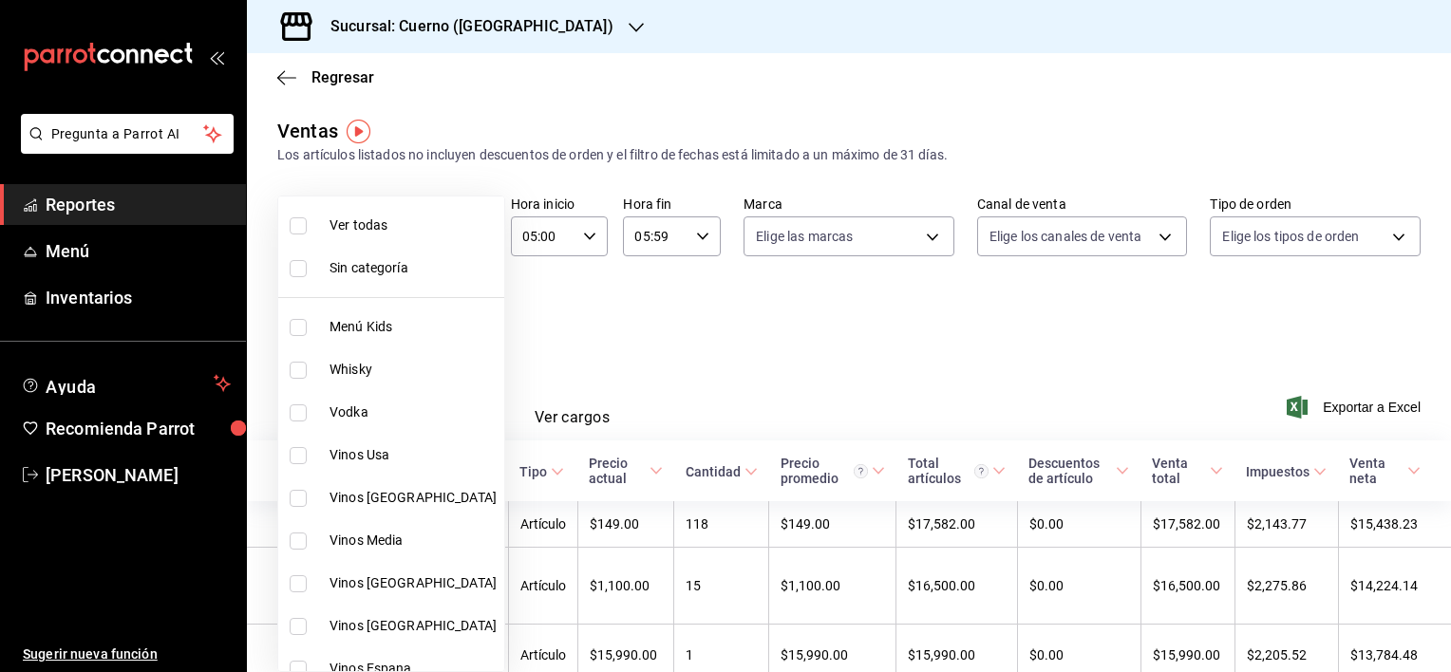
checkbox input "true"
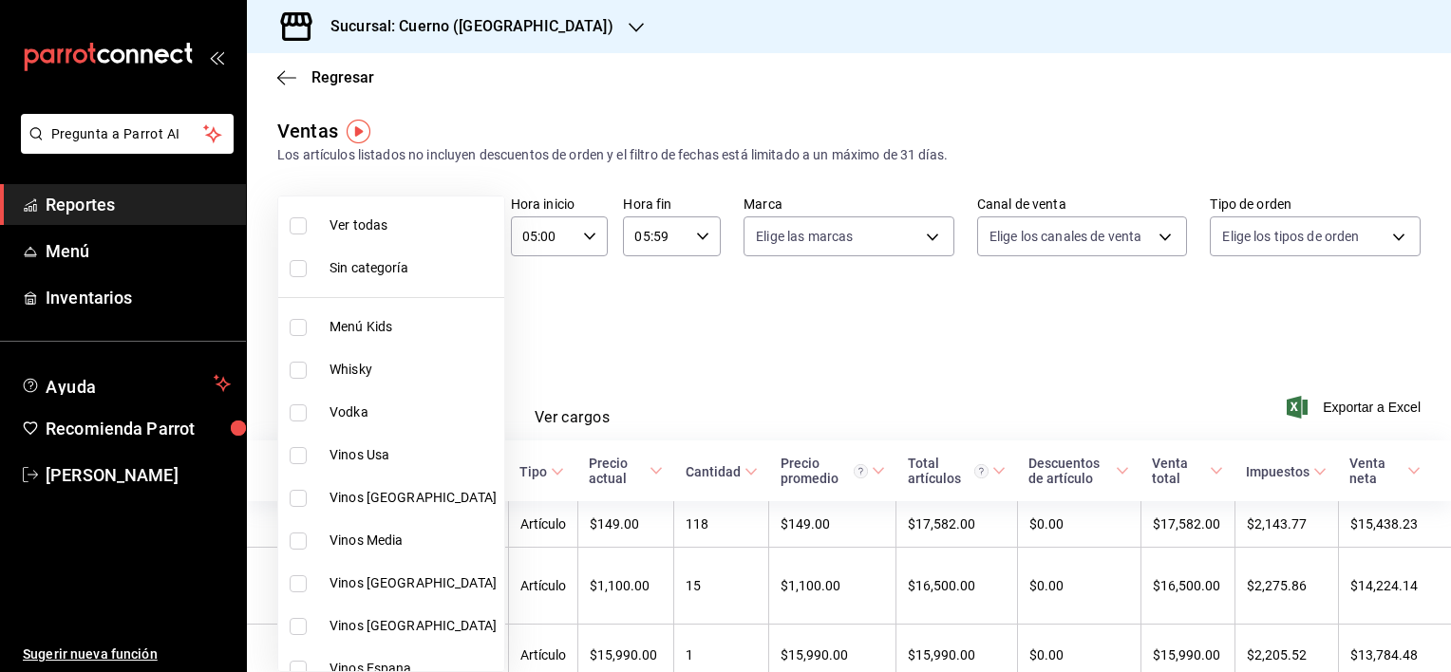
checkbox input "true"
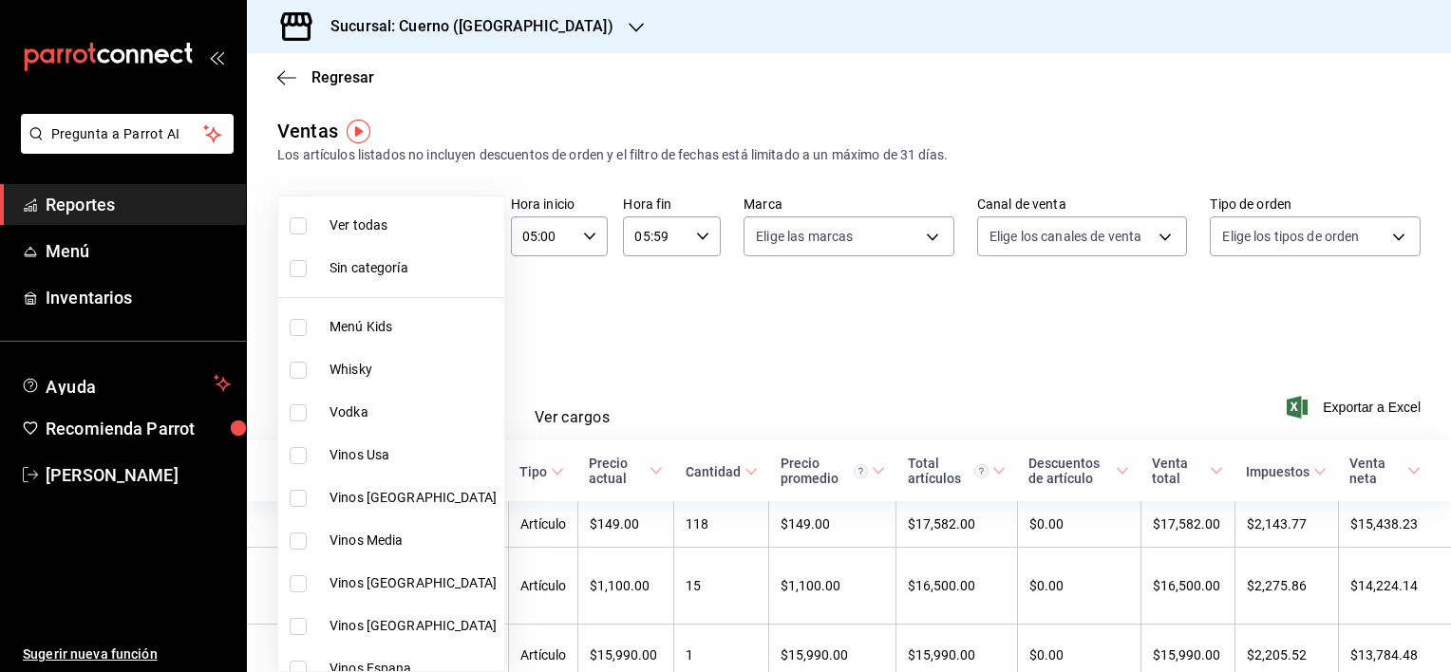
checkbox input "true"
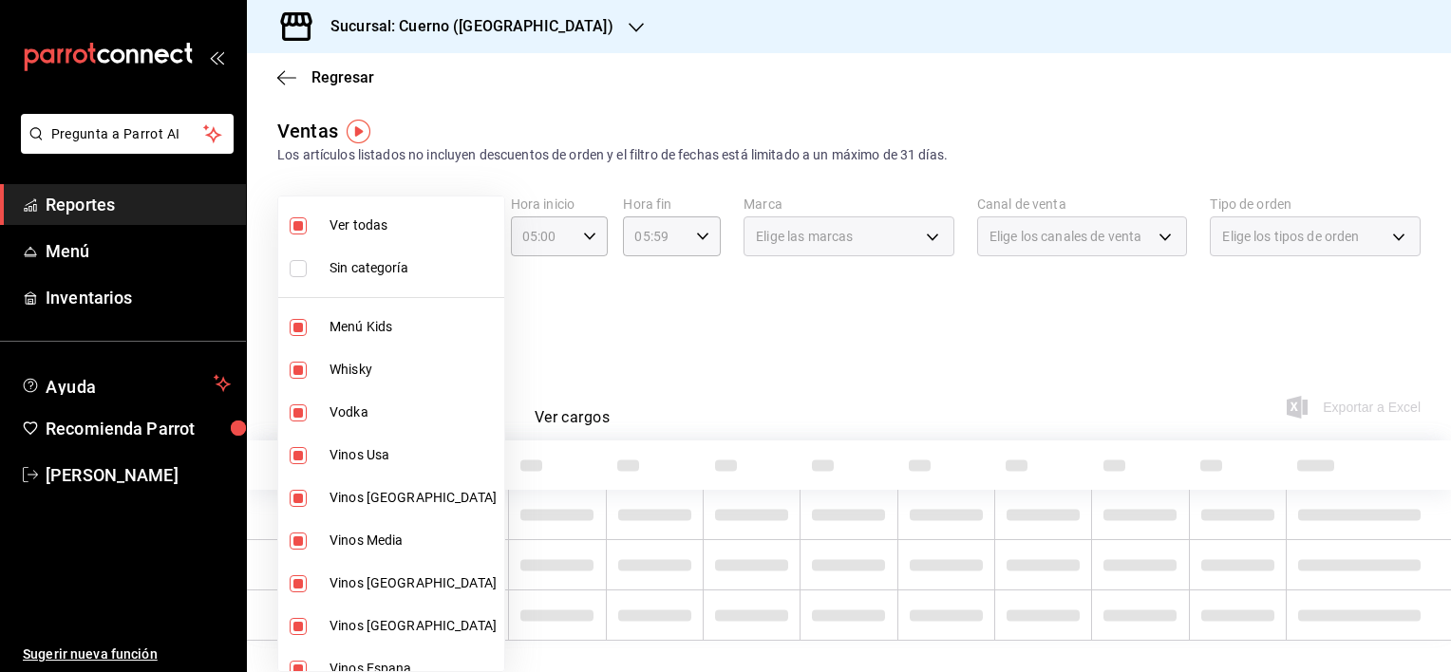
click at [641, 344] on div at bounding box center [725, 336] width 1451 height 672
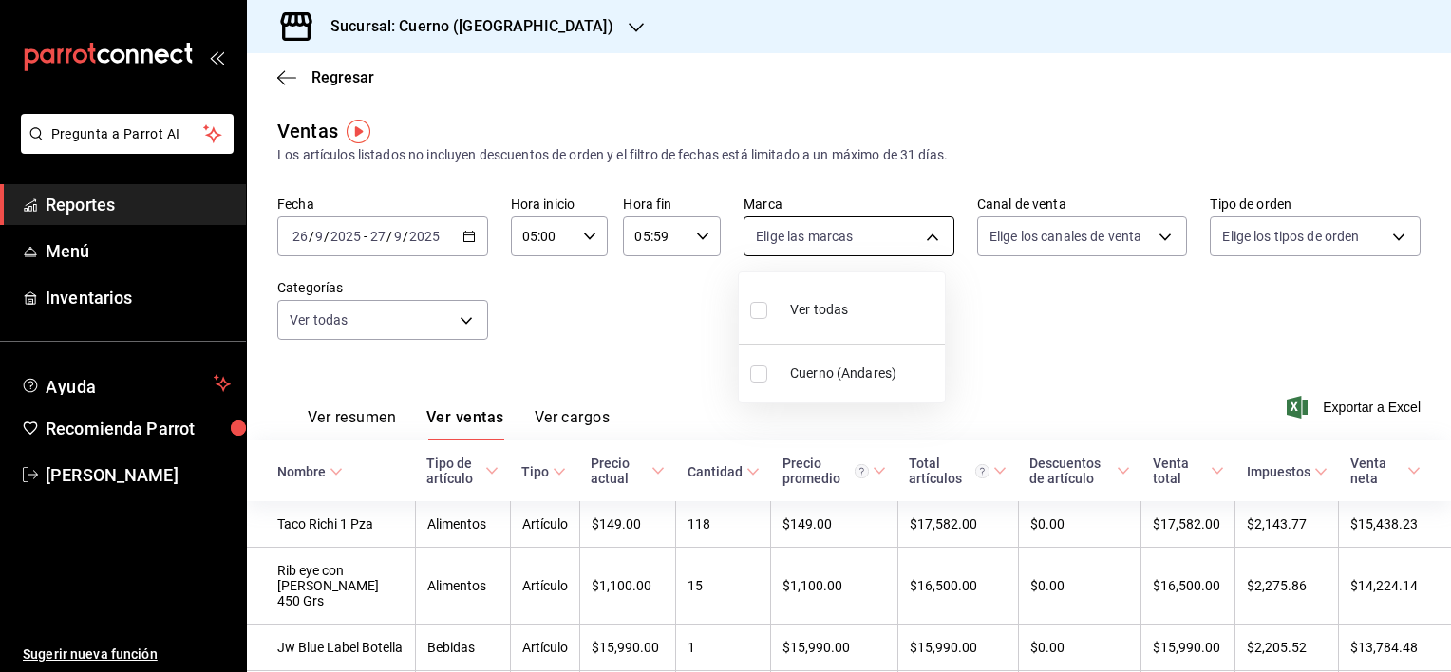
click at [922, 236] on body "Pregunta a Parrot AI Reportes Menú Inventarios Ayuda Recomienda Parrot [PERSON_…" at bounding box center [725, 336] width 1451 height 672
click at [761, 309] on input "checkbox" at bounding box center [758, 310] width 17 height 17
checkbox input "true"
type input "c9e961b9-bc29-480f-a65c-324ff110f526"
checkbox input "true"
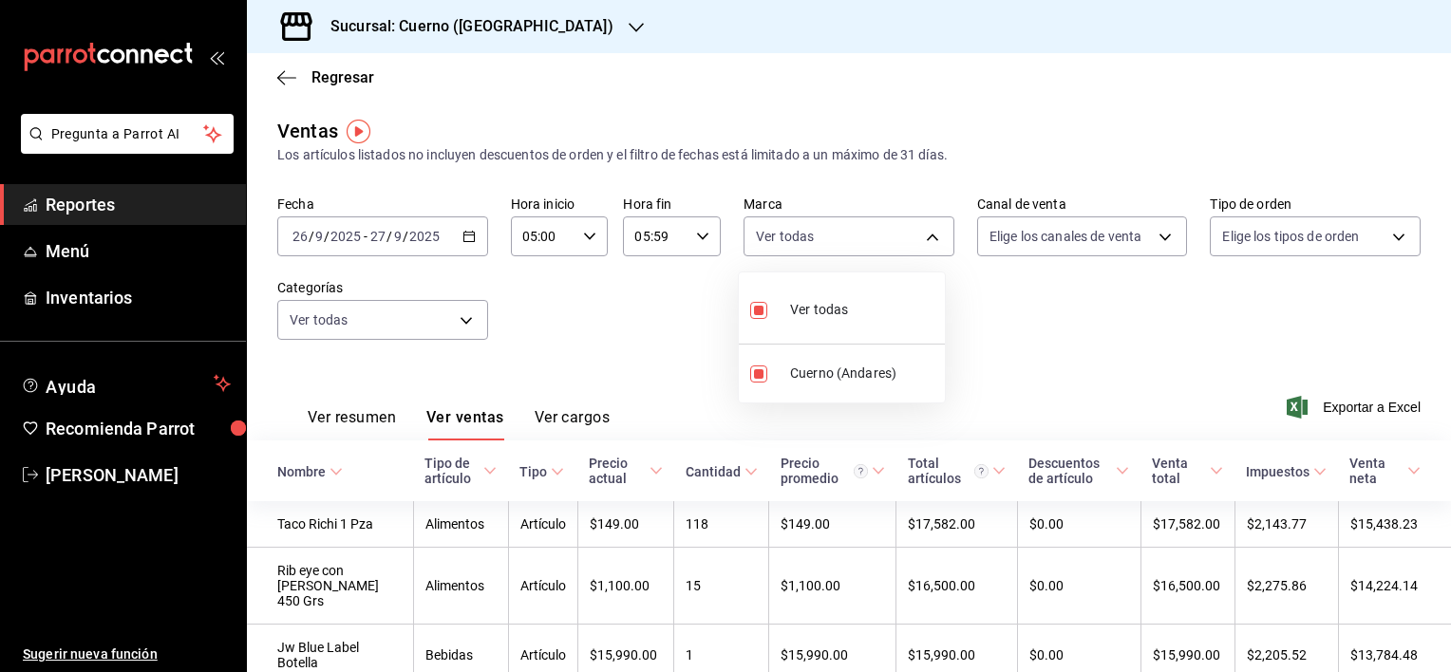
click at [80, 251] on div at bounding box center [725, 336] width 1451 height 672
click at [106, 205] on span "Reportes" at bounding box center [138, 205] width 185 height 26
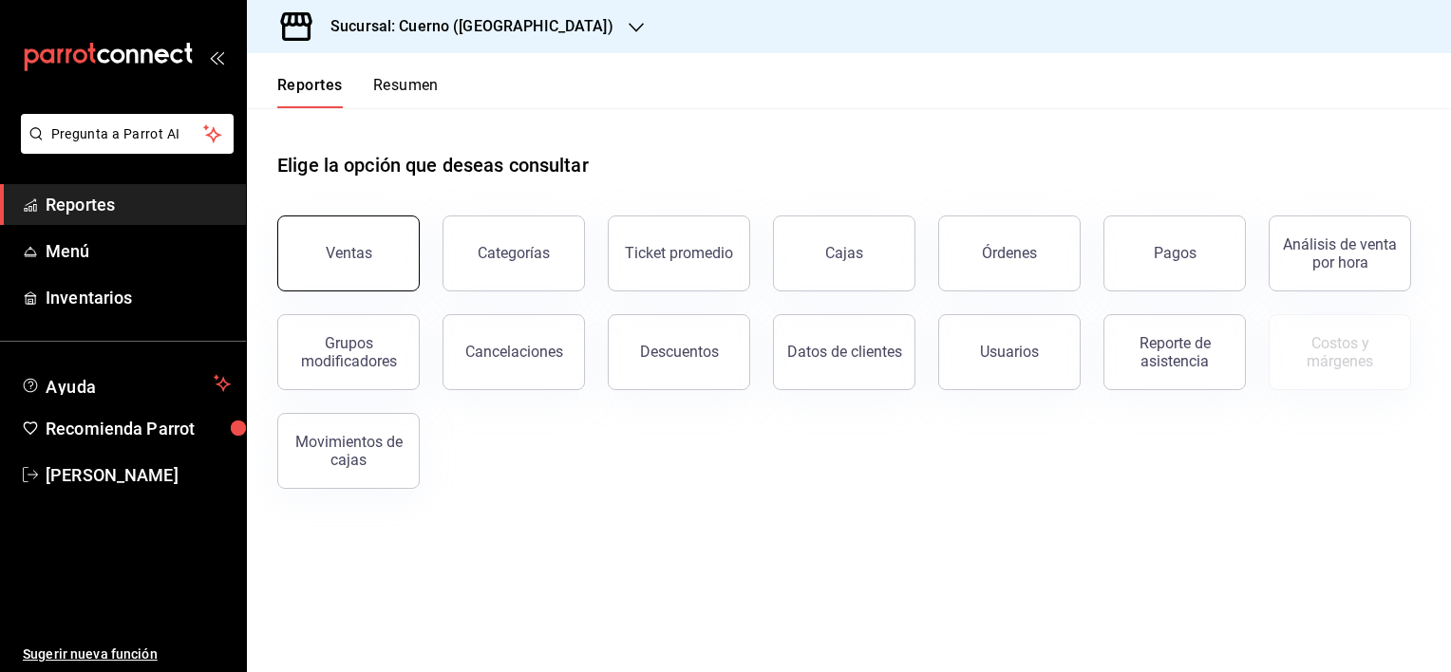
click at [329, 258] on div "Ventas" at bounding box center [349, 253] width 47 height 18
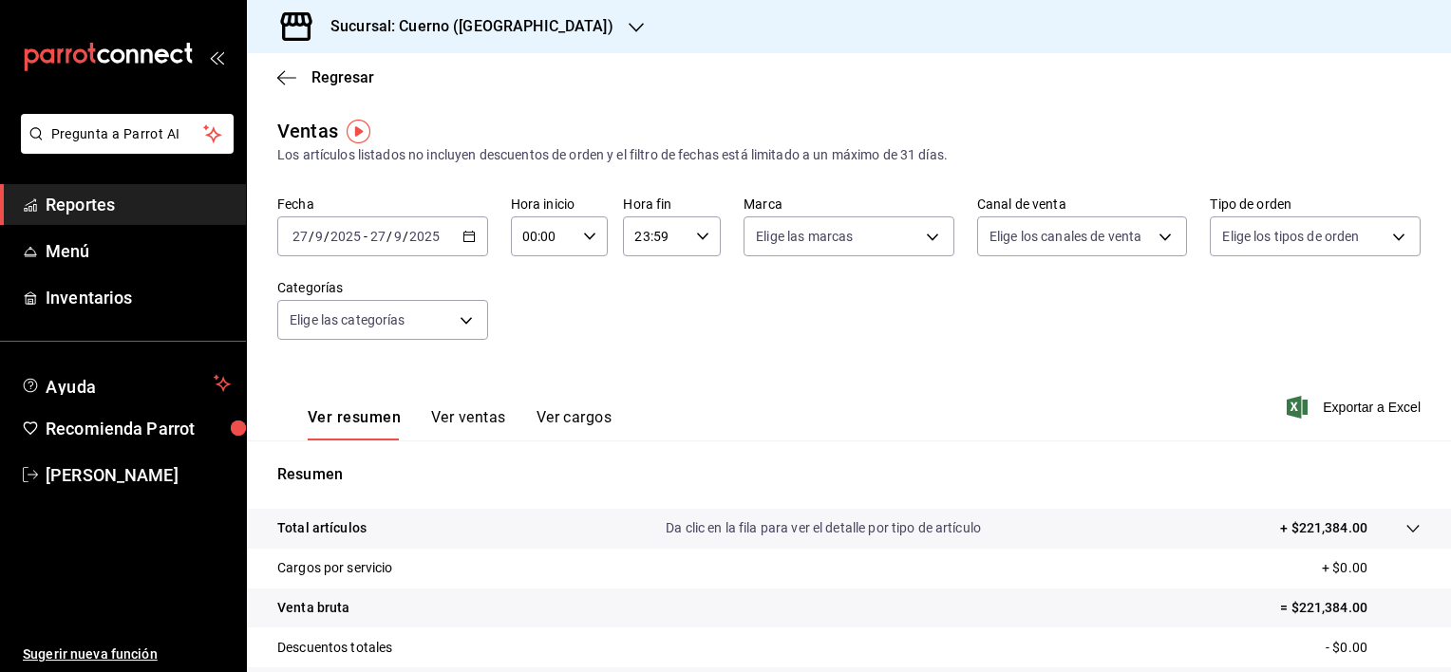
click at [467, 237] on icon "button" at bounding box center [469, 236] width 13 height 13
click at [471, 236] on icon "button" at bounding box center [469, 236] width 13 height 13
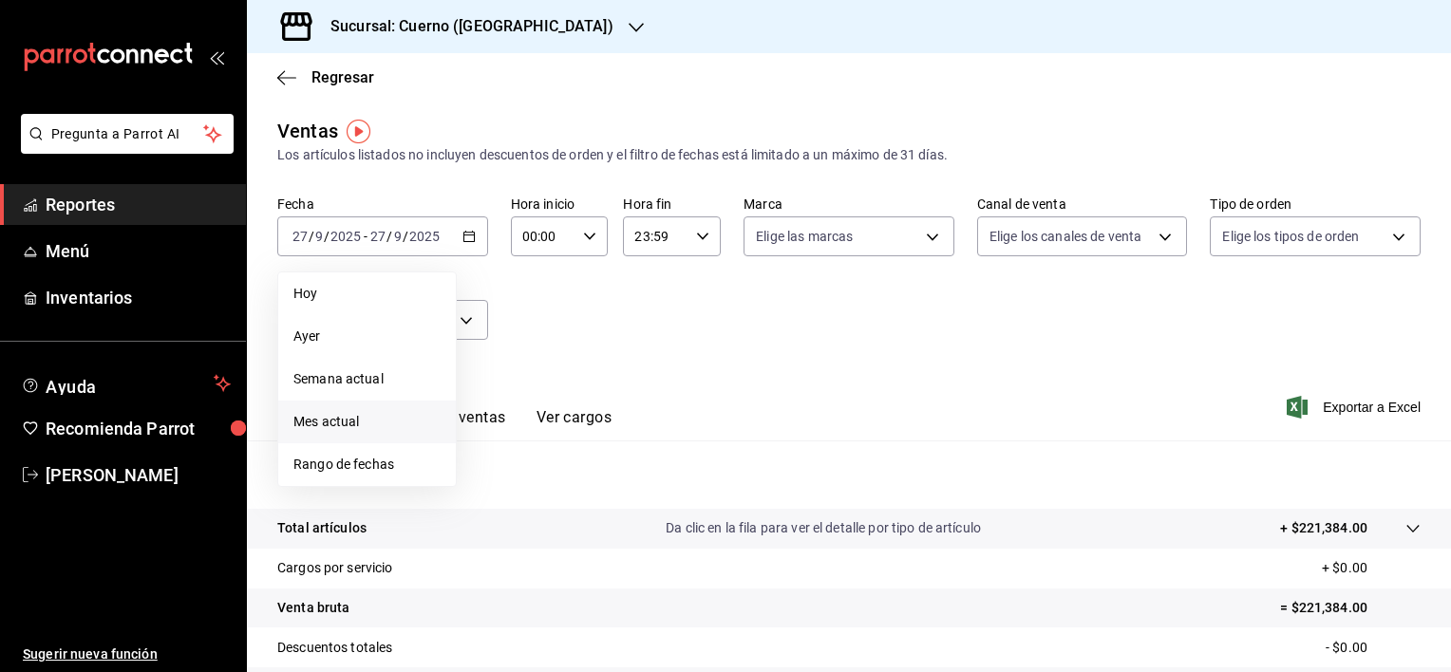
click at [369, 416] on span "Mes actual" at bounding box center [366, 422] width 147 height 20
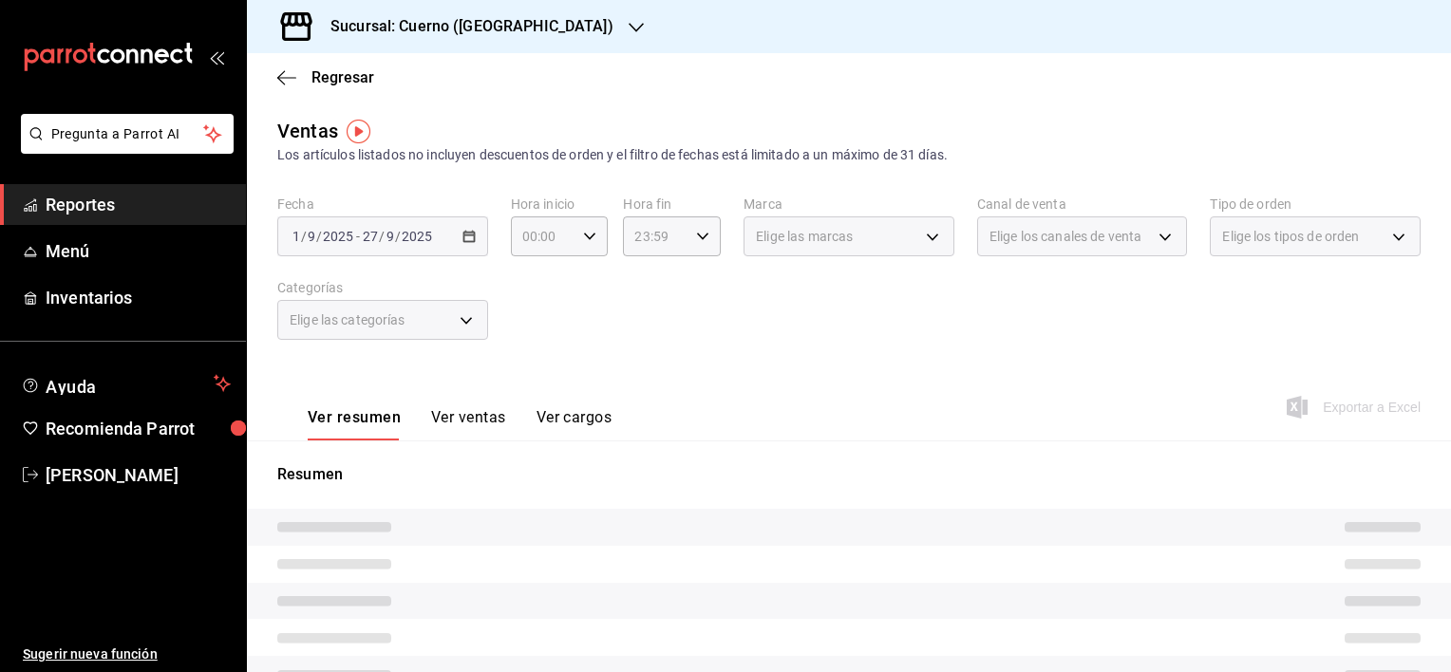
click at [585, 308] on div "Fecha [DATE] [DATE] - [DATE] [DATE] Hora inicio 00:00 Hora inicio Hora fin 23:5…" at bounding box center [849, 279] width 1144 height 167
